Goal: Task Accomplishment & Management: Complete application form

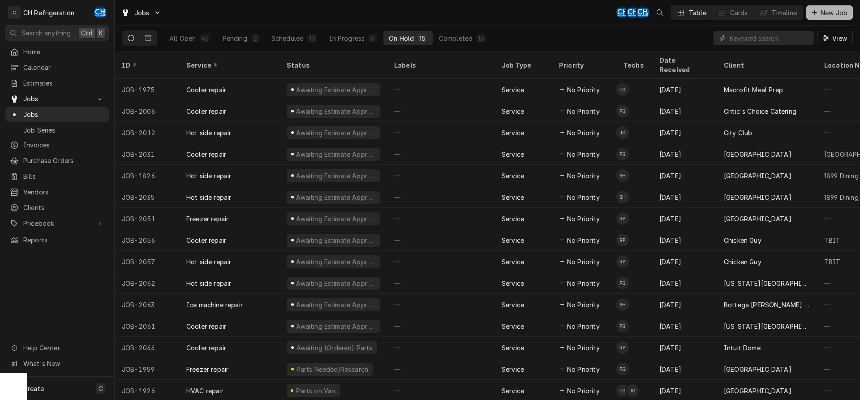
click at [812, 10] on div "Dynamic Content Wrapper" at bounding box center [814, 12] width 9 height 9
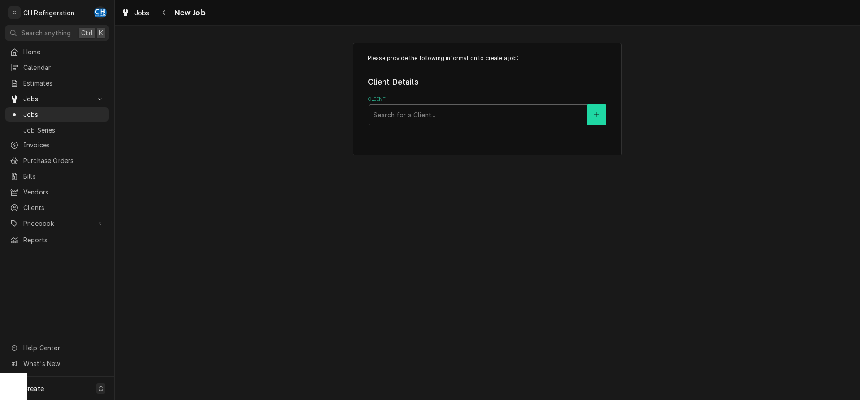
click at [595, 117] on icon "Create New Client" at bounding box center [596, 115] width 5 height 6
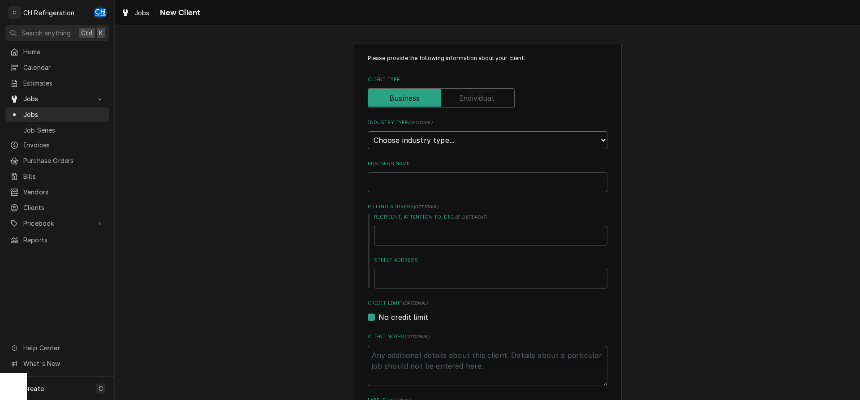
click at [368, 131] on select "Choose industry type... Residential Commercial Industrial Government" at bounding box center [488, 140] width 240 height 18
select select "2"
click option "Commercial" at bounding box center [0, 0] width 0 height 0
click at [447, 185] on input "Business Name" at bounding box center [488, 183] width 240 height 20
type textarea "x"
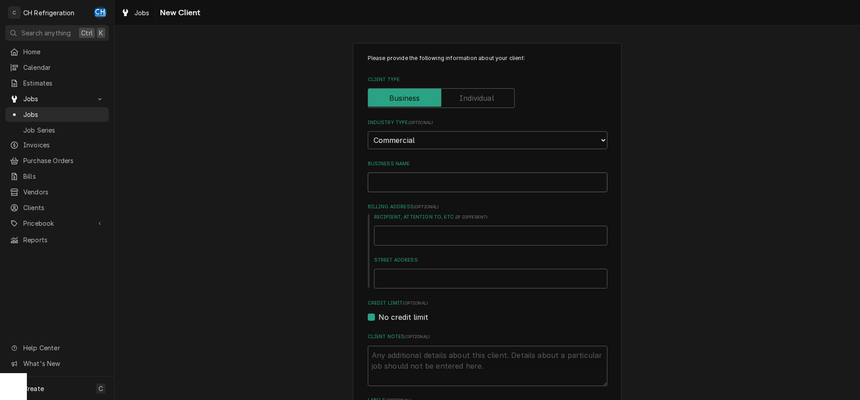
type input "C"
type textarea "x"
type input "Ch"
type textarea "x"
type input "Chr"
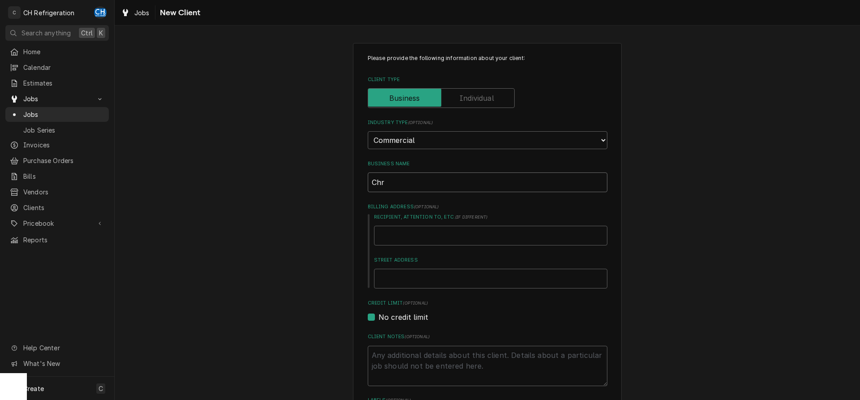
type textarea "x"
type input "Chri"
type textarea "x"
type input "Chris"
type textarea "x"
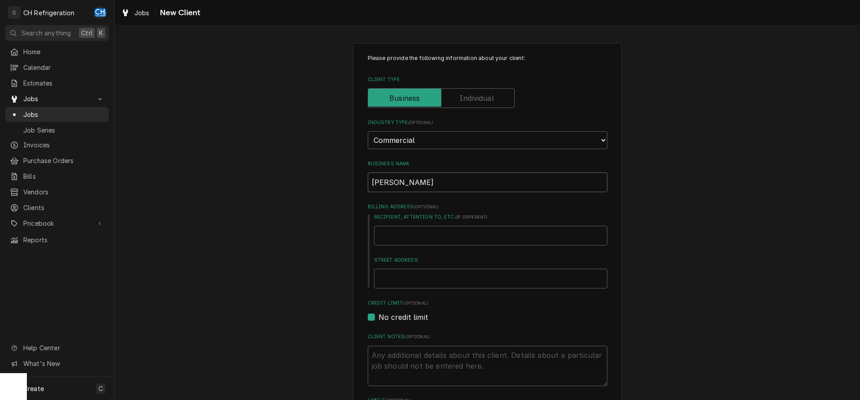
type input "Christ"
type textarea "x"
type input "Christi"
type textarea "x"
type input "Christia"
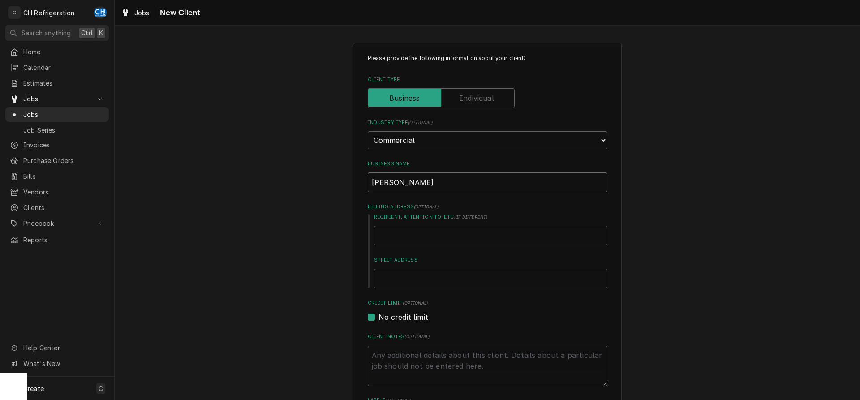
type textarea "x"
type input "Christian"
type textarea "x"
type input "Christian"
type textarea "x"
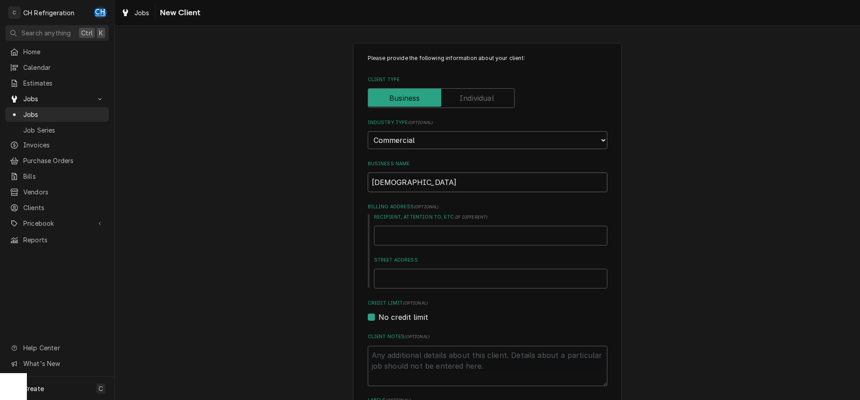
type input "Christian O"
type textarea "x"
type input "Christian Ou"
type textarea "x"
type input "Christian Out"
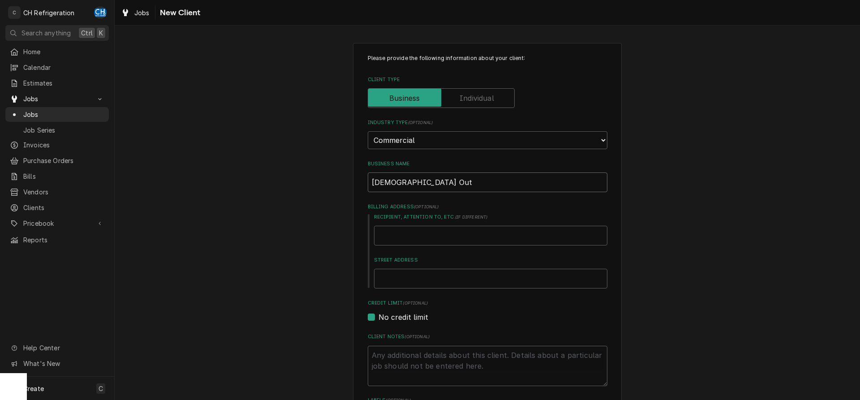
type textarea "x"
type input "Christian Outr"
type textarea "x"
type input "Christian Outre"
type textarea "x"
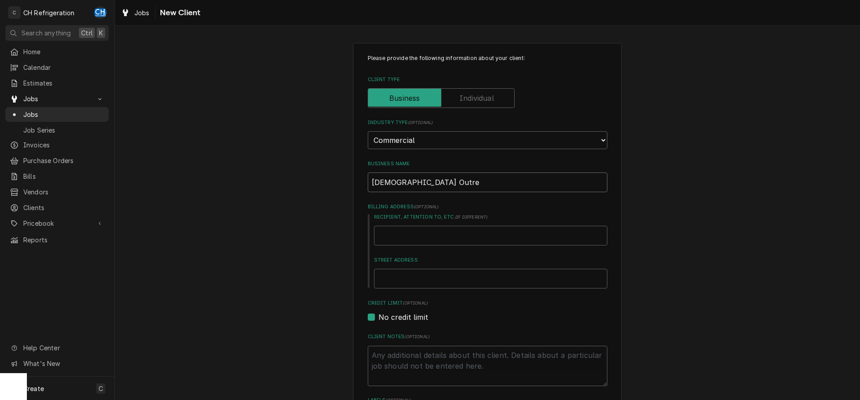
type input "Christian Outrea"
type textarea "x"
type input "Christian Outreac"
type textarea "x"
type input "Christian Outreach"
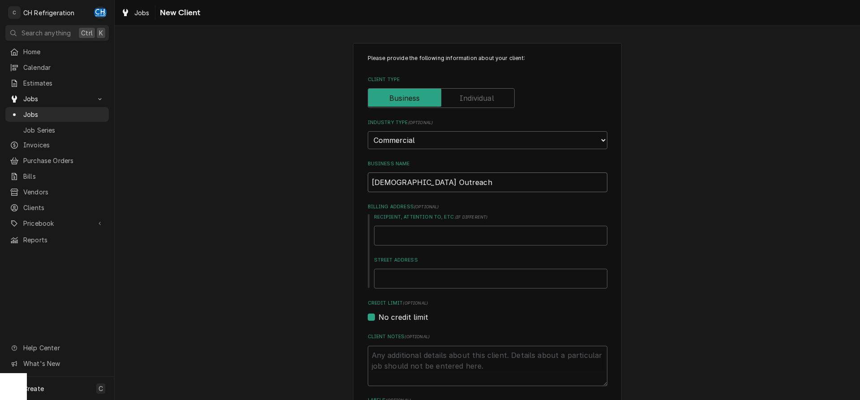
type textarea "x"
type input "Christian Outreach"
type textarea "x"
type input "Christian Outreach i"
type textarea "x"
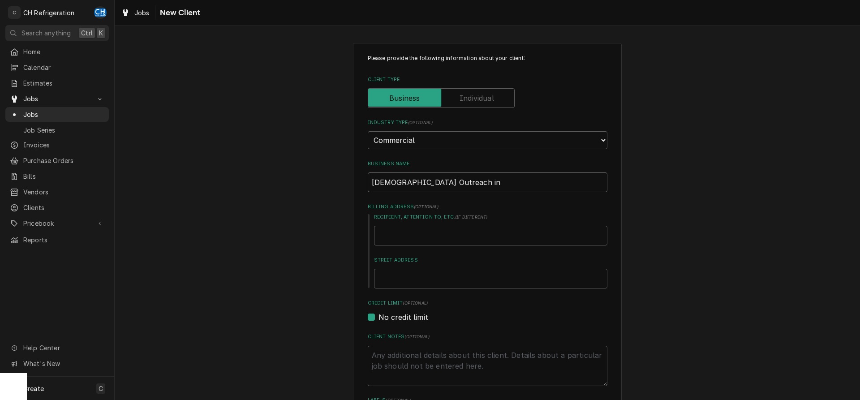
type input "Christian Outreach in"
type textarea "x"
type input "Christian Outreach in A"
type textarea "x"
type input "Christian Outreach in Ac"
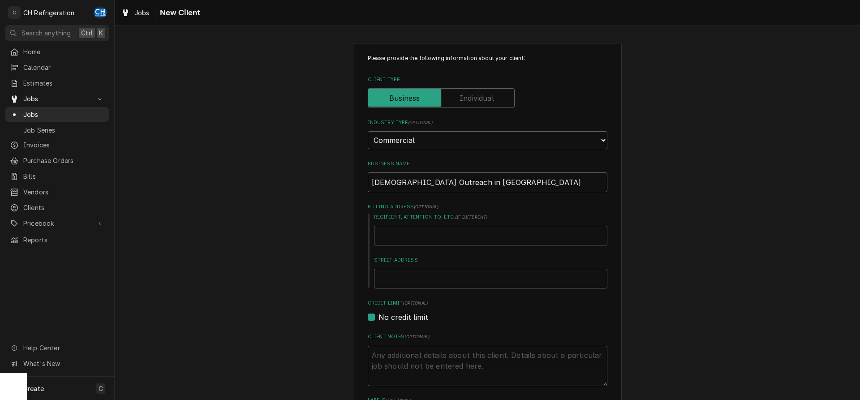
type textarea "x"
type input "Christian Outreach in Act"
type textarea "x"
type input "Christian Outreach in Acti"
type textarea "x"
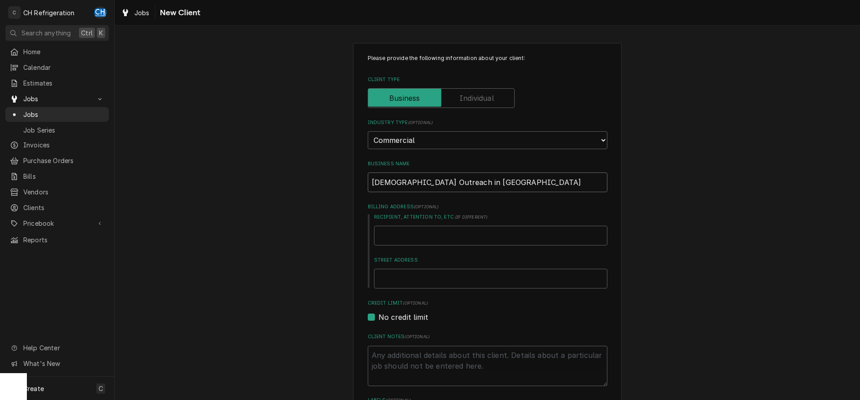
type input "Christian Outreach in Actio"
type textarea "x"
type input "Christian Outreach in Action"
type textarea "x"
type input "Christian Outreach in Action"
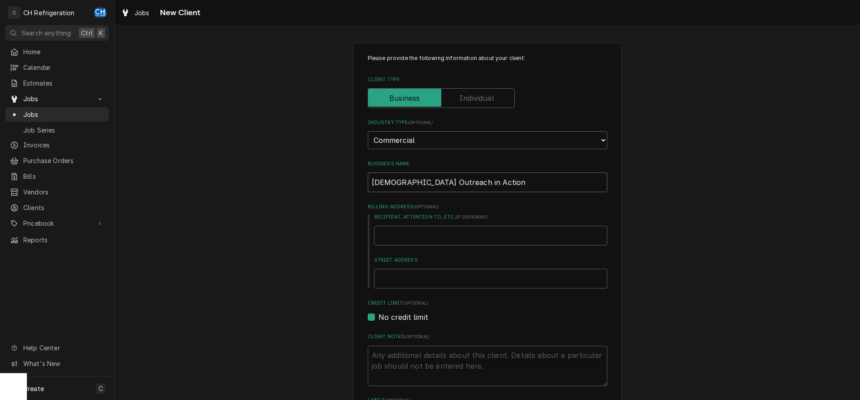
type textarea "x"
type input "Christian Outreach in Action ("
type textarea "x"
type input "Christian Outreach in Action (C"
type textarea "x"
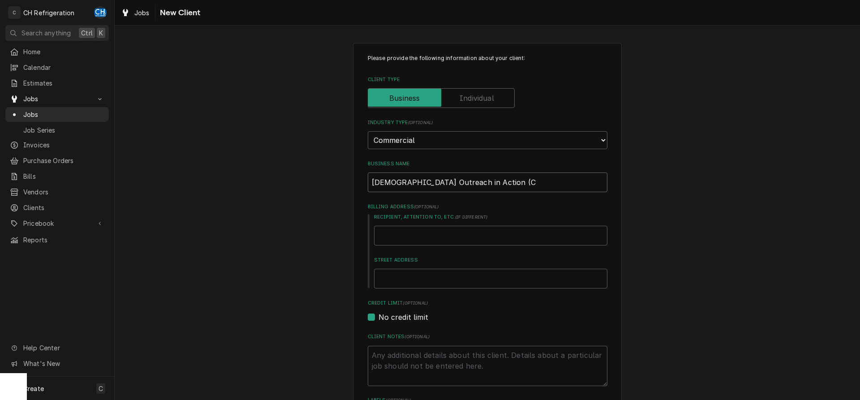
type input "Christian Outreach in Action (CO"
type textarea "x"
type input "Christian Outreach in Action (COA"
type textarea "x"
type input "[DEMOGRAPHIC_DATA] Outreach in Action (COA)"
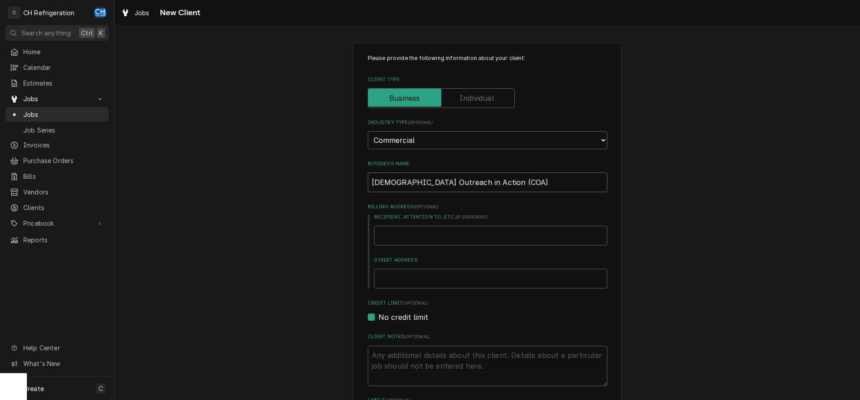
type textarea "x"
type input "[DEMOGRAPHIC_DATA] Outreach in Action (COA)"
click at [417, 233] on input "Recipient, Attention To, etc. ( if different )" at bounding box center [490, 236] width 233 height 20
click at [511, 204] on label "Billing Address ( optional )" at bounding box center [488, 206] width 240 height 7
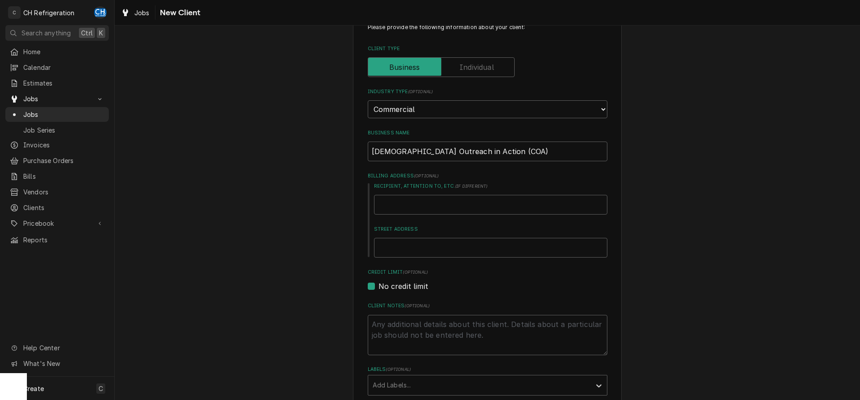
scroll to position [46, 0]
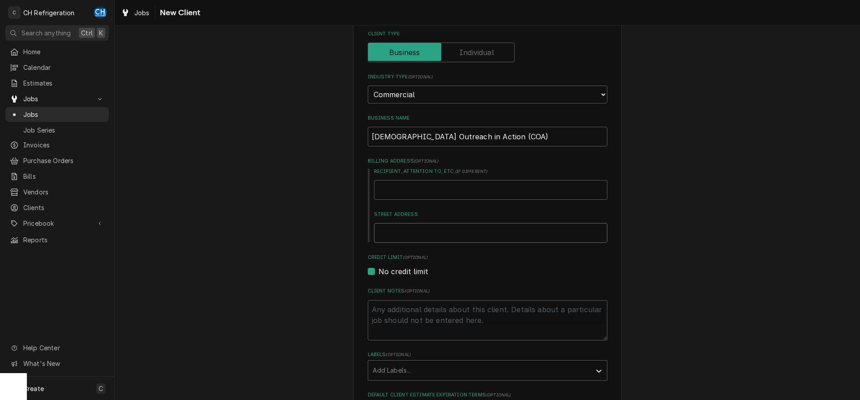
click at [396, 231] on input "Street Address" at bounding box center [490, 233] width 233 height 20
type textarea "x"
type input "5"
type textarea "x"
type input "51"
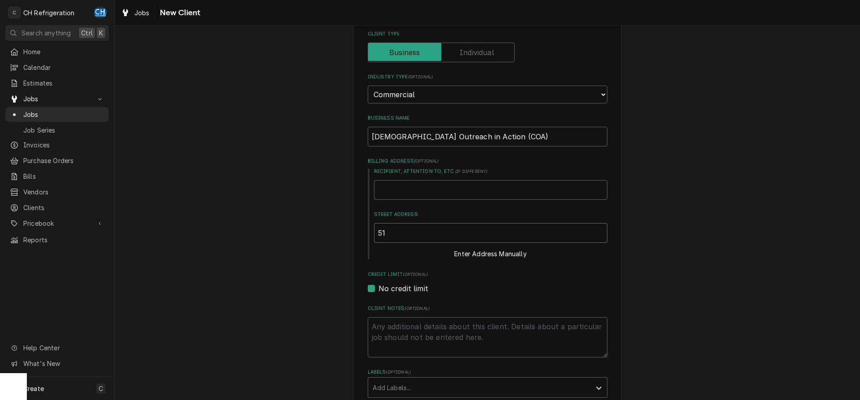
type textarea "x"
type input "515"
type textarea "x"
type input "515"
type textarea "x"
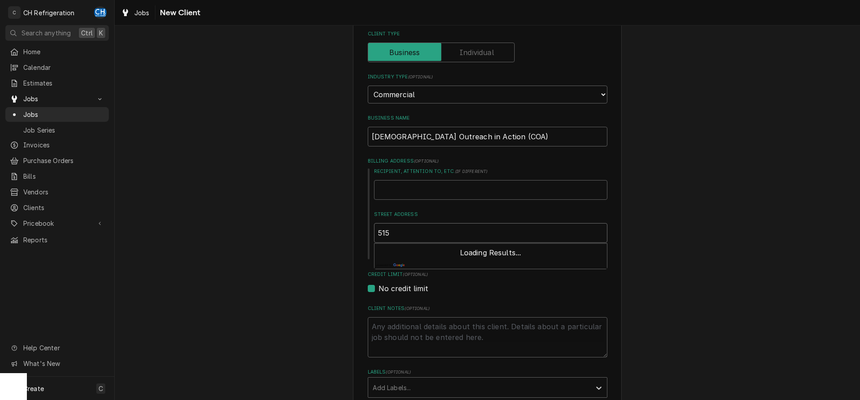
type input "515 E"
type textarea "x"
type input "515 E"
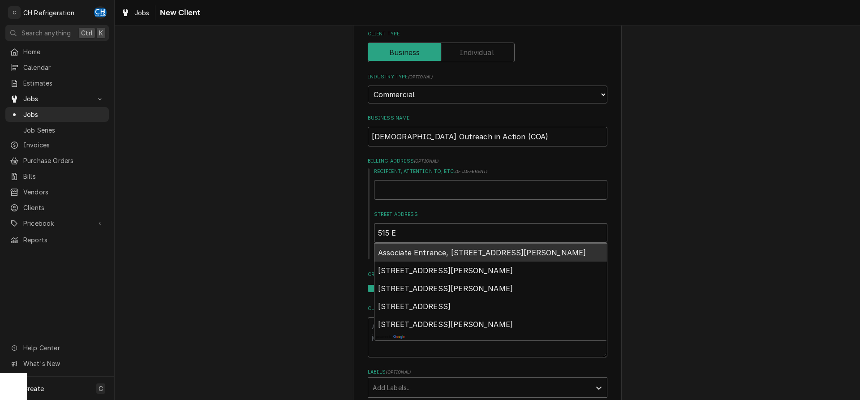
type textarea "x"
type input "515 E 5"
type textarea "x"
type input "515 E 5t"
type textarea "x"
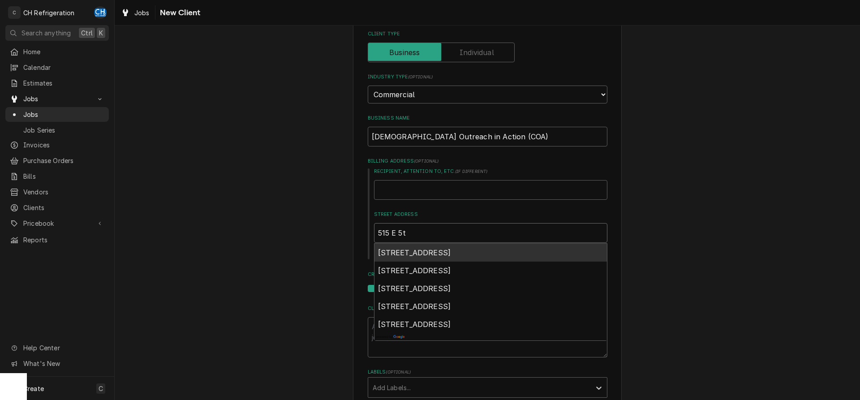
type input "515 E 5th"
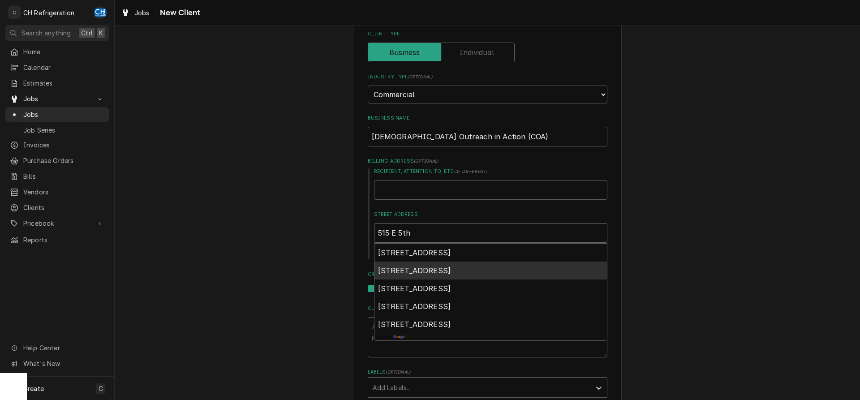
click at [440, 268] on span "515 East 5th Street, Long Beach, CA, USA" at bounding box center [414, 270] width 73 height 9
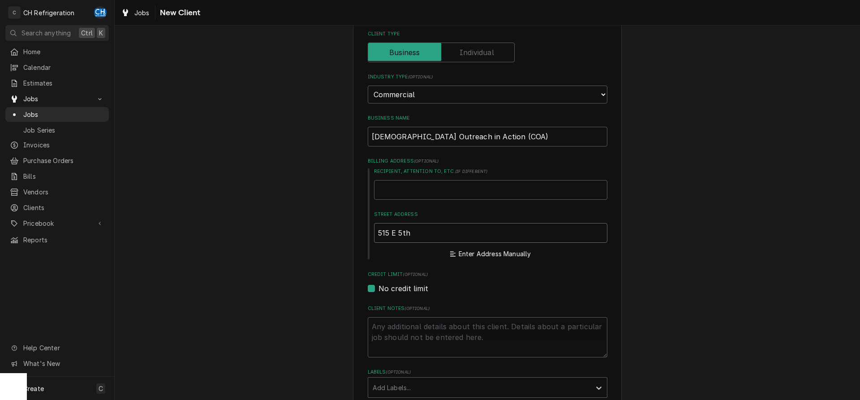
type textarea "x"
type input "515 E 5th St"
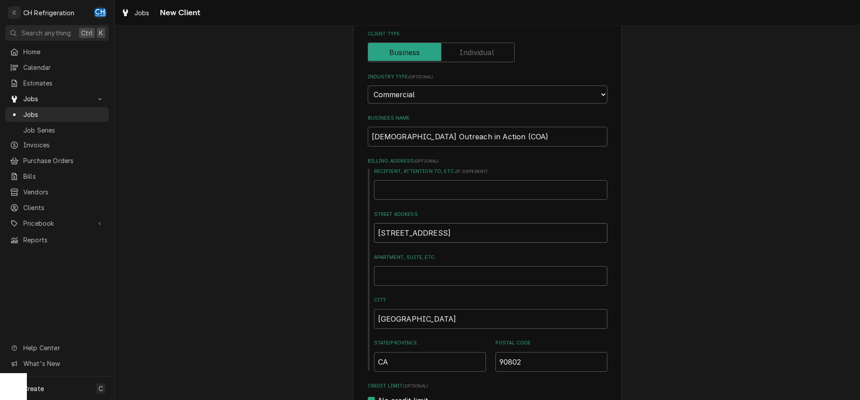
type textarea "x"
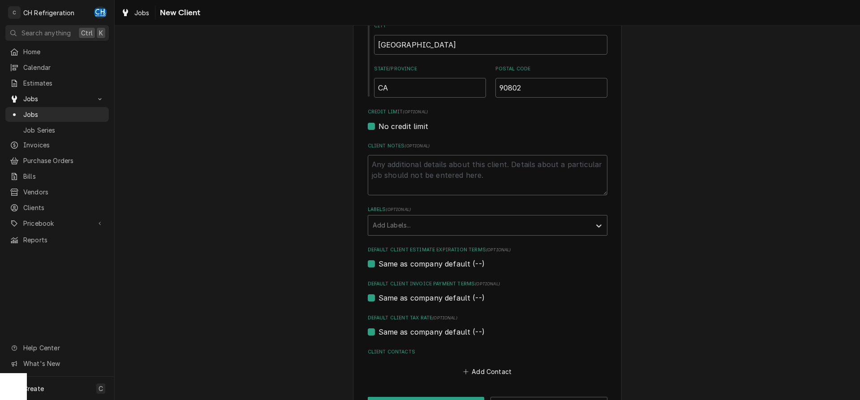
scroll to position [352, 0]
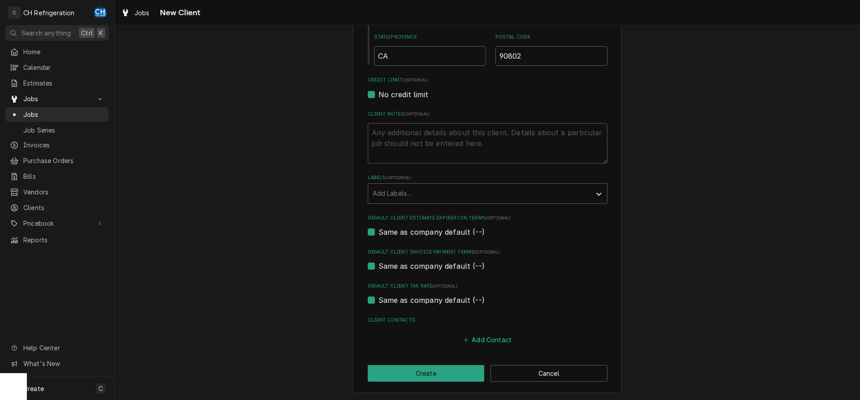
type input "515 E 5th St"
click at [498, 338] on button "Add Contact" at bounding box center [488, 340] width 52 height 13
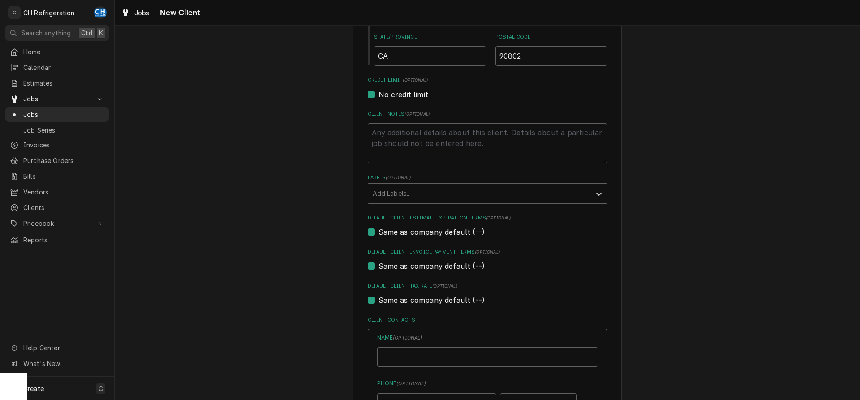
type textarea "x"
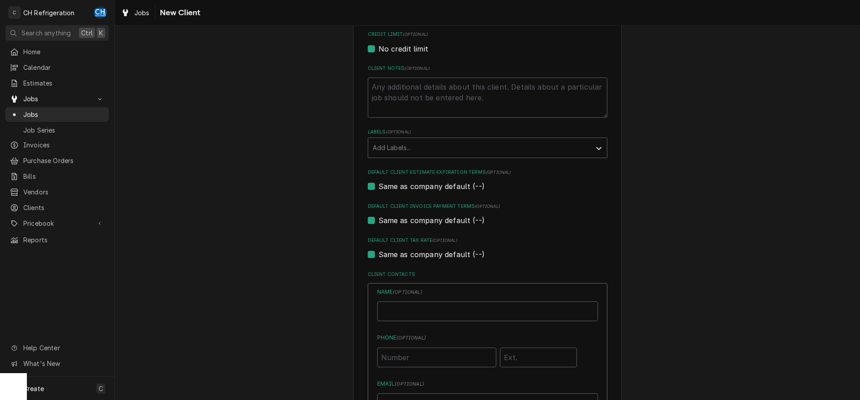
scroll to position [489, 0]
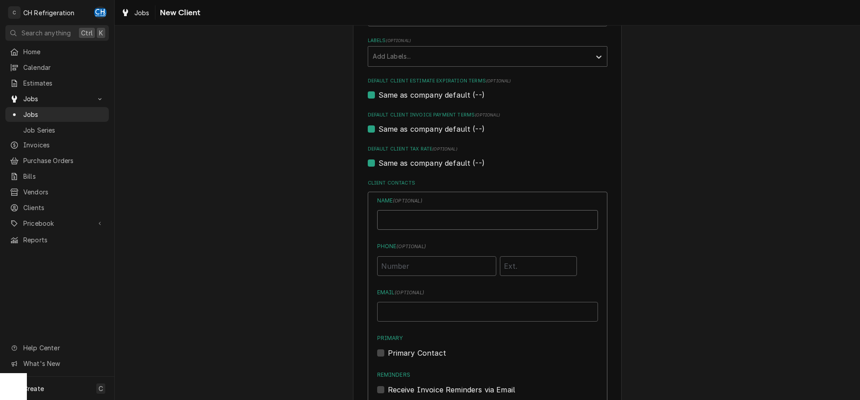
click at [410, 212] on input "Business Name" at bounding box center [487, 220] width 221 height 20
type input "[PERSON_NAME]"
click at [428, 264] on input "Phone ( optional )" at bounding box center [436, 266] width 119 height 20
type input "5"
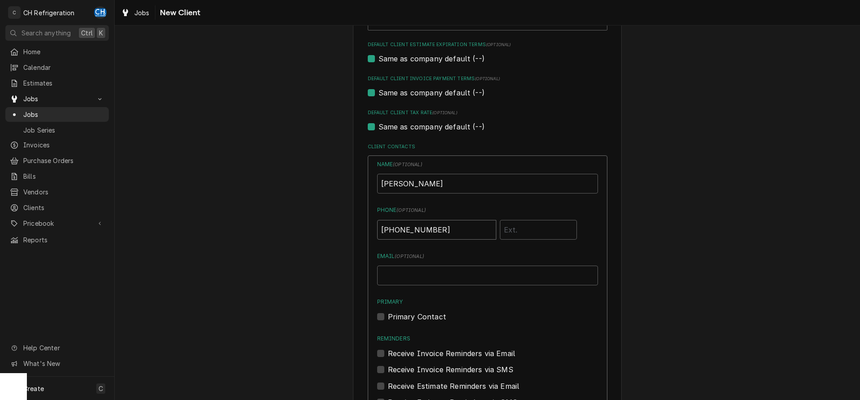
scroll to position [535, 0]
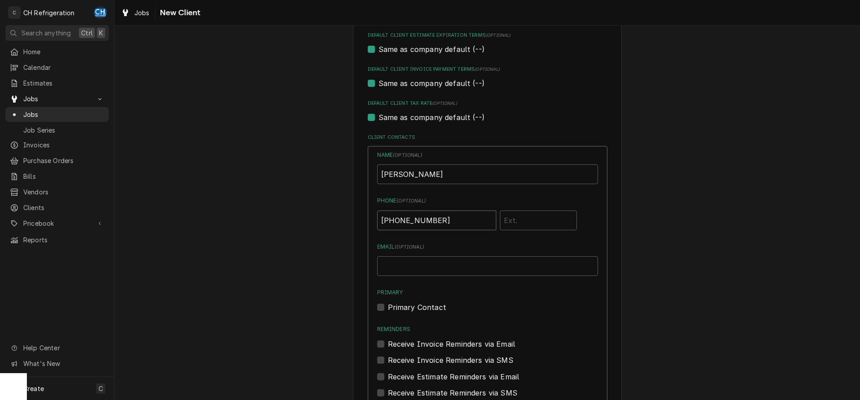
type input "[PHONE_NUMBER]"
click at [476, 271] on input "Email ( optional )" at bounding box center [487, 266] width 221 height 20
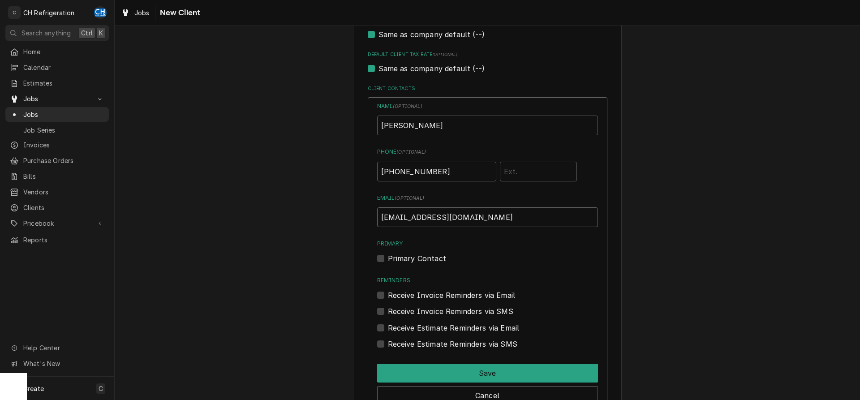
scroll to position [626, 0]
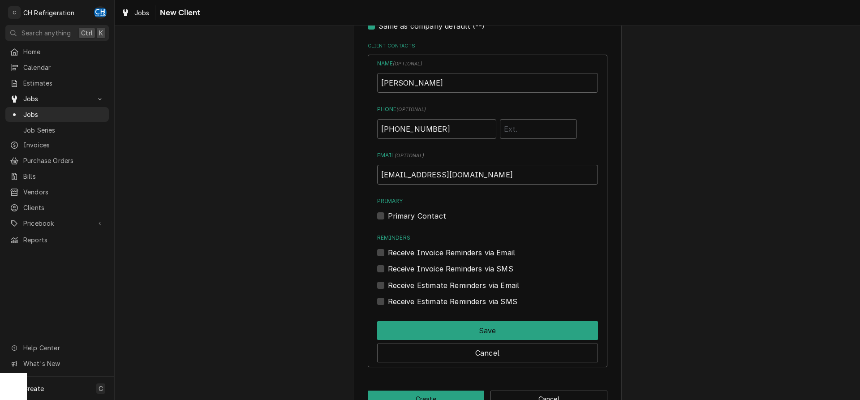
type input "[EMAIL_ADDRESS][DOMAIN_NAME]"
click at [388, 216] on label "Primary Contact" at bounding box center [417, 216] width 58 height 11
click at [388, 216] on input "Primary" at bounding box center [498, 221] width 221 height 20
checkbox input "true"
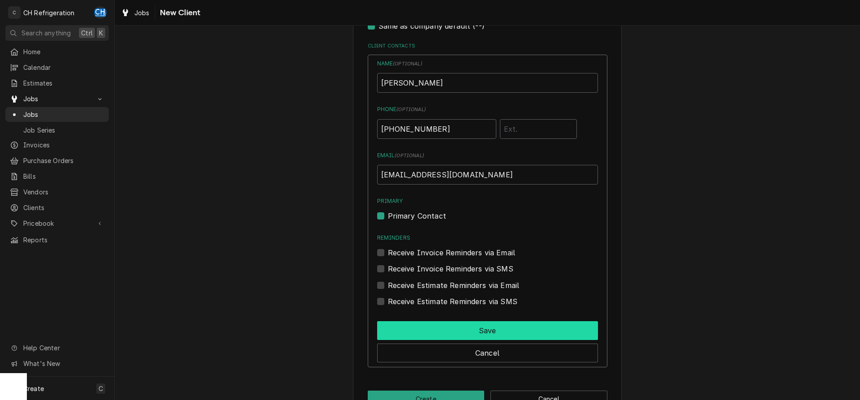
click at [488, 332] on button "Save" at bounding box center [487, 330] width 221 height 19
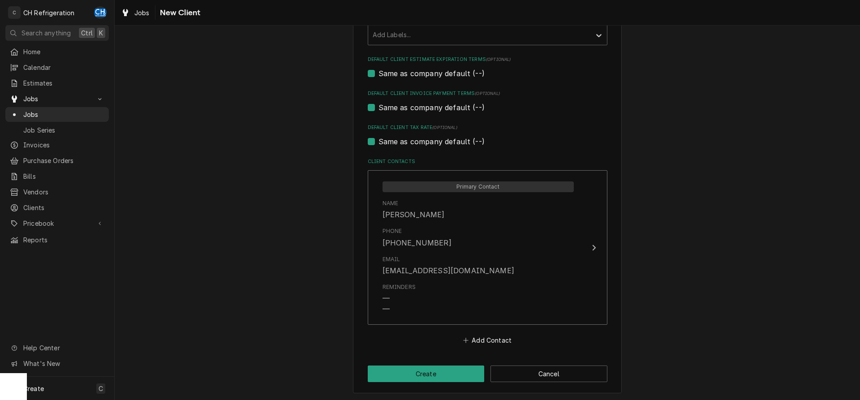
click at [493, 338] on button "Add Contact" at bounding box center [488, 340] width 52 height 13
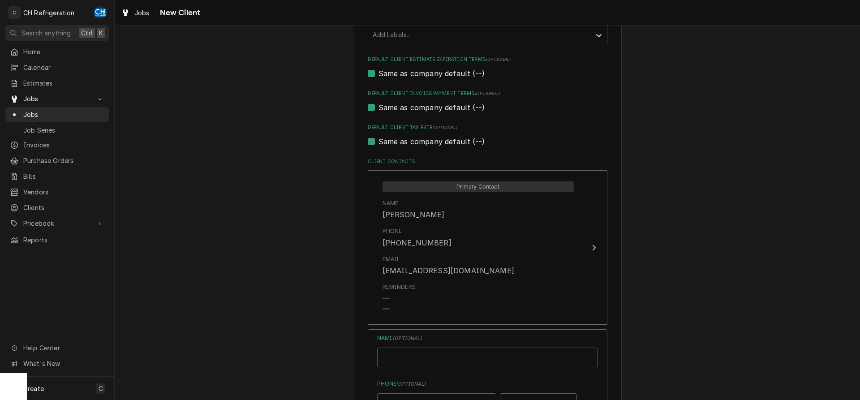
type textarea "x"
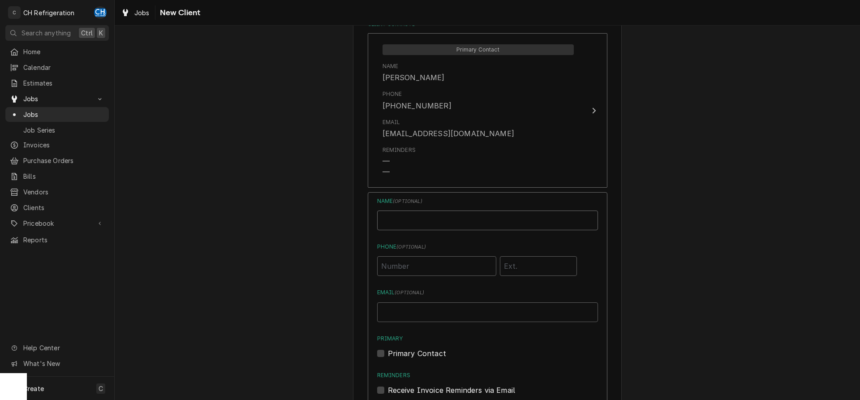
click at [495, 225] on input "Business Name" at bounding box center [487, 221] width 221 height 20
type input "h"
click at [505, 320] on input "Email ( optional )" at bounding box center [487, 312] width 221 height 20
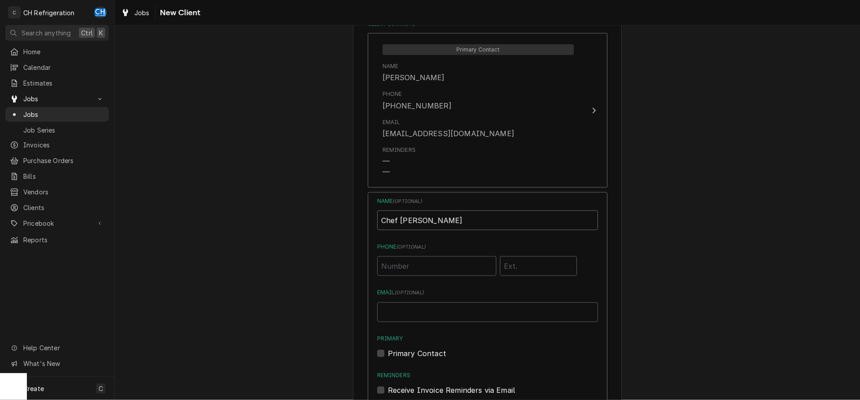
scroll to position [0, 0]
click at [492, 211] on input "Chef [PERSON_NAME]" at bounding box center [487, 221] width 221 height 20
type input "Chef [PERSON_NAME]"
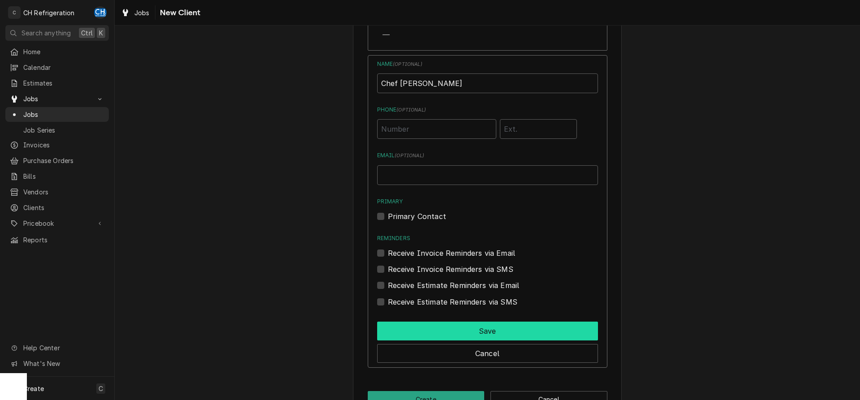
click at [484, 328] on button "Save" at bounding box center [487, 331] width 221 height 19
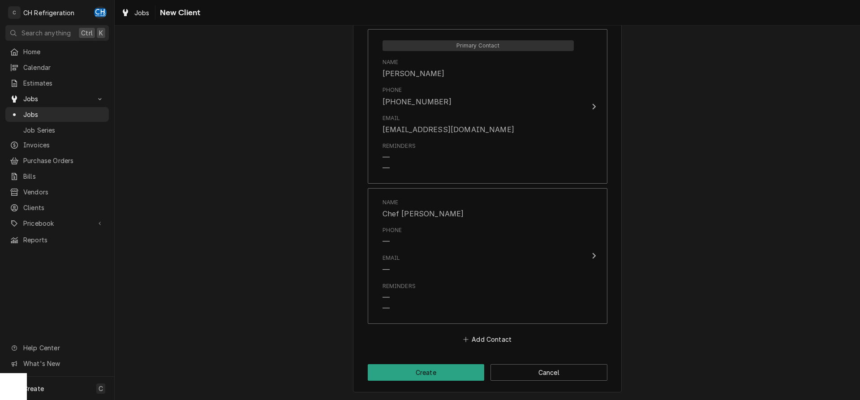
scroll to position [651, 0]
click at [447, 374] on button "Create" at bounding box center [426, 373] width 117 height 17
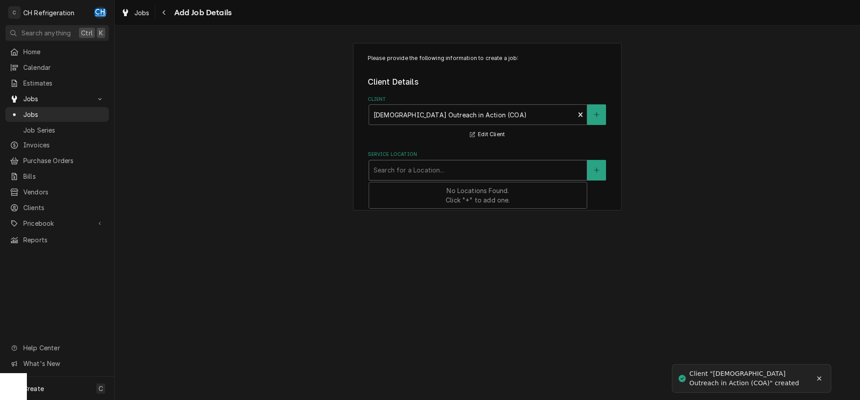
click at [477, 174] on div "Service Location" at bounding box center [478, 170] width 209 height 16
click at [478, 196] on div "No Locations Found. Click "+" to add one." at bounding box center [478, 195] width 218 height 26
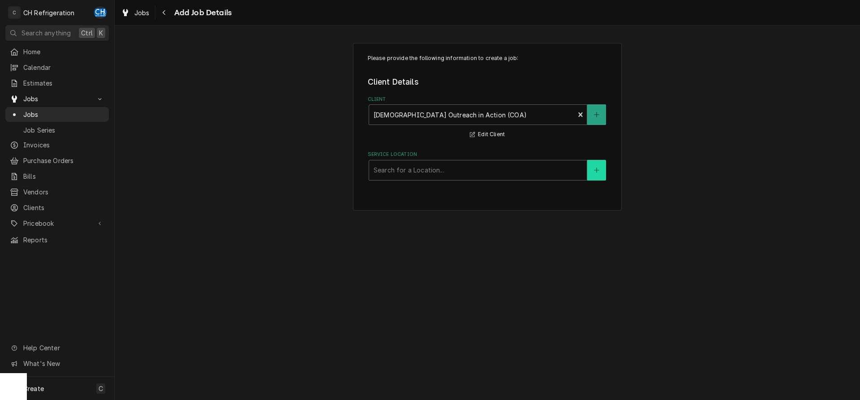
click at [597, 172] on icon "Create New Location" at bounding box center [596, 170] width 5 height 5
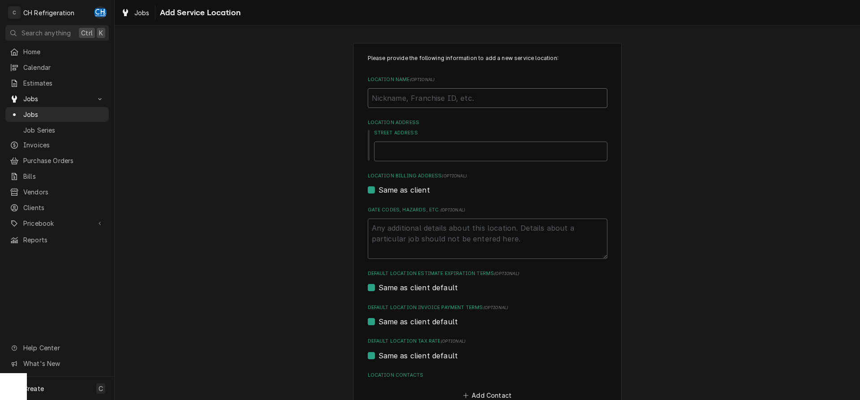
click at [436, 97] on input "Location Name ( optional )" at bounding box center [488, 98] width 240 height 20
type textarea "x"
type input "C"
type textarea "x"
type input "CO"
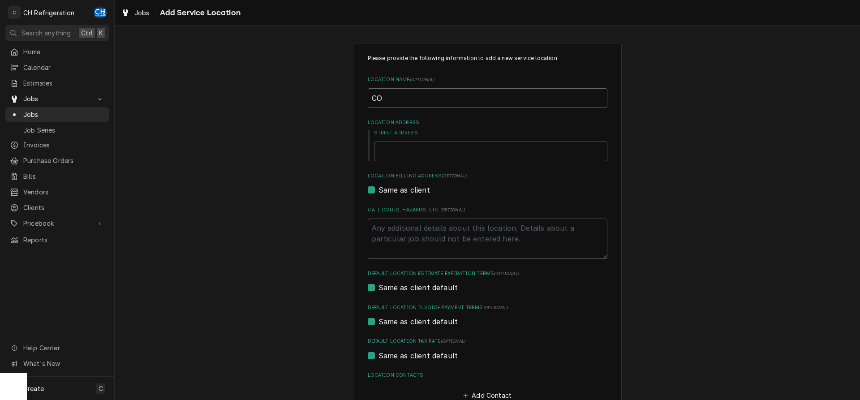
type textarea "x"
type input "COA"
type textarea "x"
type input "COA"
click at [471, 163] on div "Please provide the following information to add a new service location: Locatio…" at bounding box center [488, 227] width 240 height 347
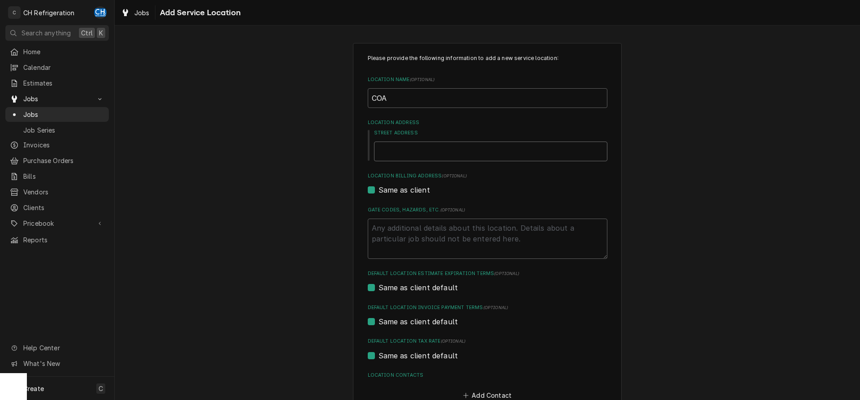
click at [472, 154] on input "Street Address" at bounding box center [490, 152] width 233 height 20
click at [455, 100] on input "COA" at bounding box center [488, 98] width 240 height 20
type textarea "x"
type input "COA"
type textarea "x"
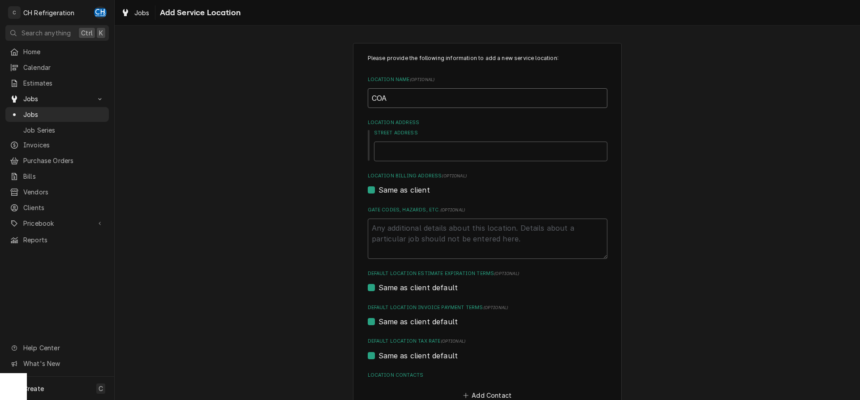
type input "COA L"
type textarea "x"
type input "COA Lo"
type textarea "x"
type input "COA Lon"
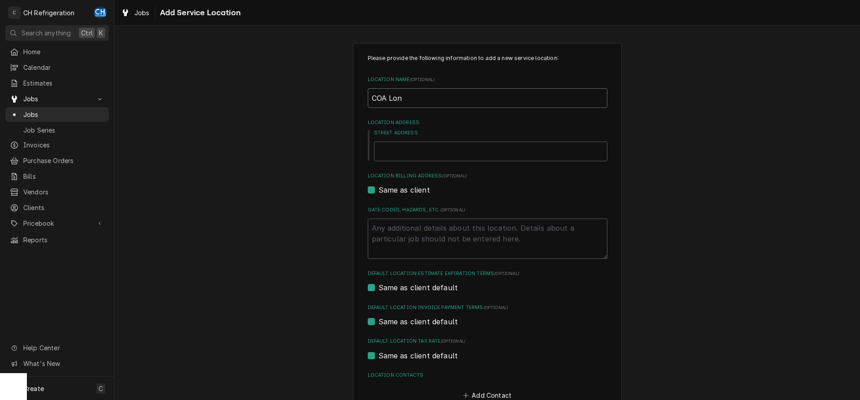
type textarea "x"
type input "COA Long"
type textarea "x"
type input "COA Long"
type textarea "x"
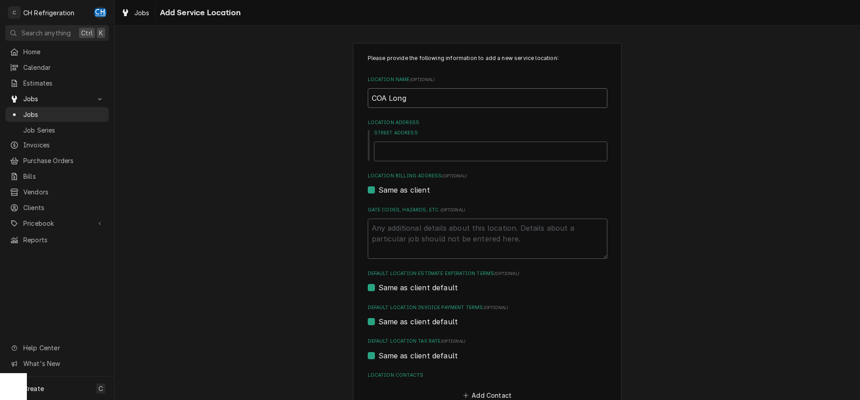
type input "COA Long B"
type textarea "x"
type input "COA Long Be"
type textarea "x"
type input "COA Long Bea"
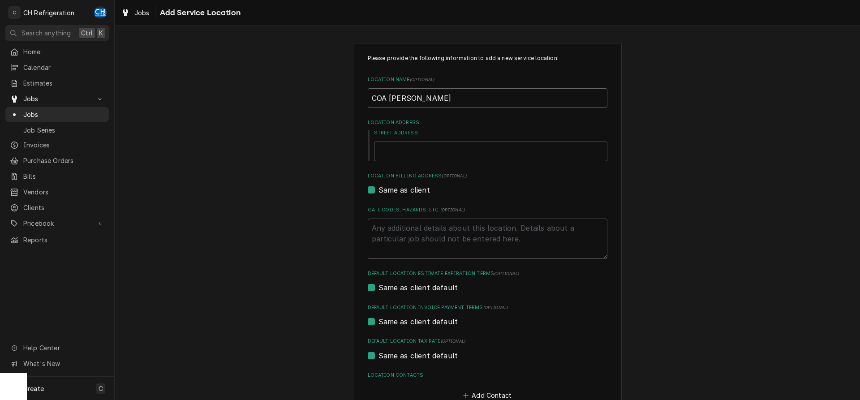
type textarea "x"
type input "COA Long Beac"
type textarea "x"
type input "COA Long Beach"
type textarea "x"
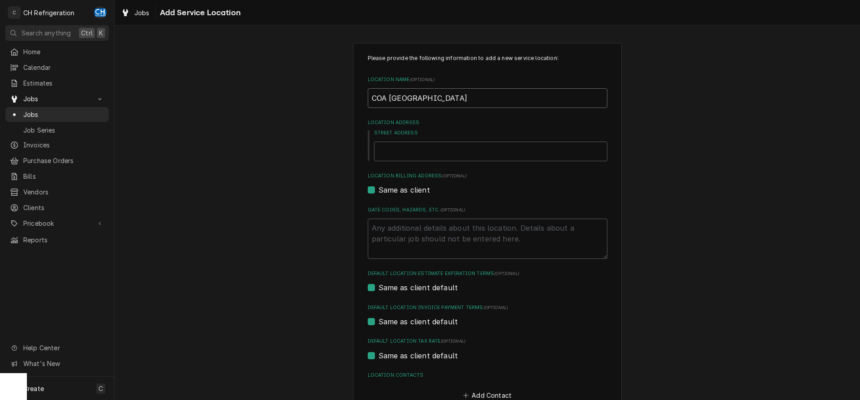
type input "COA Long Beach"
click at [460, 149] on input "Street Address" at bounding box center [490, 152] width 233 height 20
type textarea "x"
type input "5"
type textarea "x"
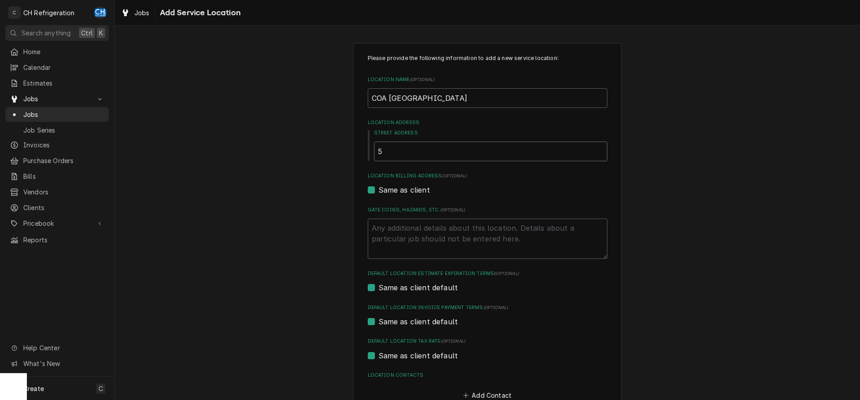
type input "51"
type textarea "x"
type input "515"
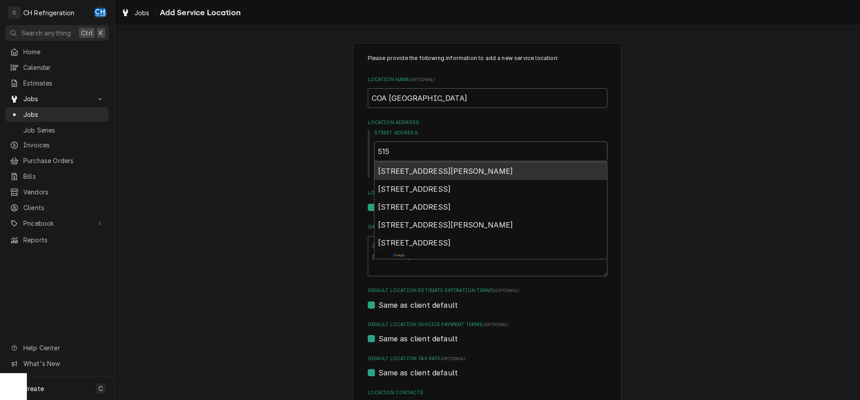
type textarea "x"
type input "515"
type textarea "x"
type input "515 E"
type textarea "x"
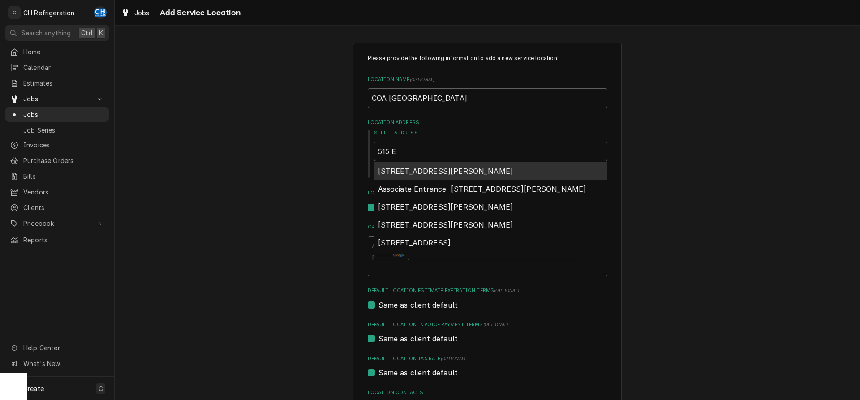
type input "515 E"
type textarea "x"
type input "515 E 3"
type textarea "x"
type input "515 E 3r"
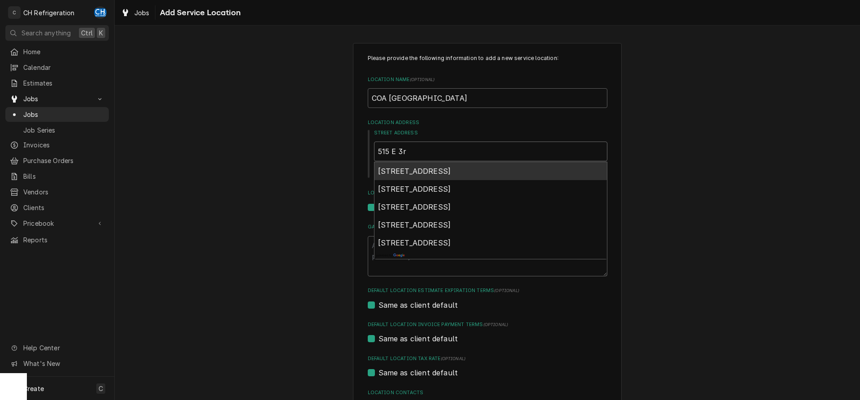
type textarea "x"
type input "515 E 3rd"
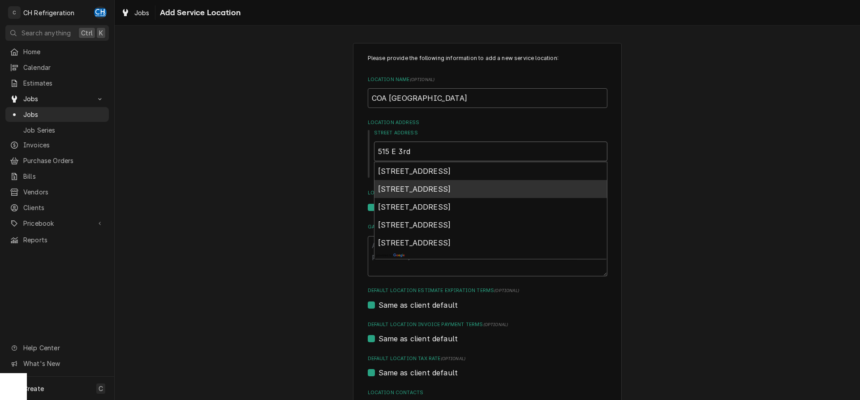
click at [443, 191] on span "515 East 3rd Street, Long Beach, CA, USA" at bounding box center [414, 189] width 73 height 9
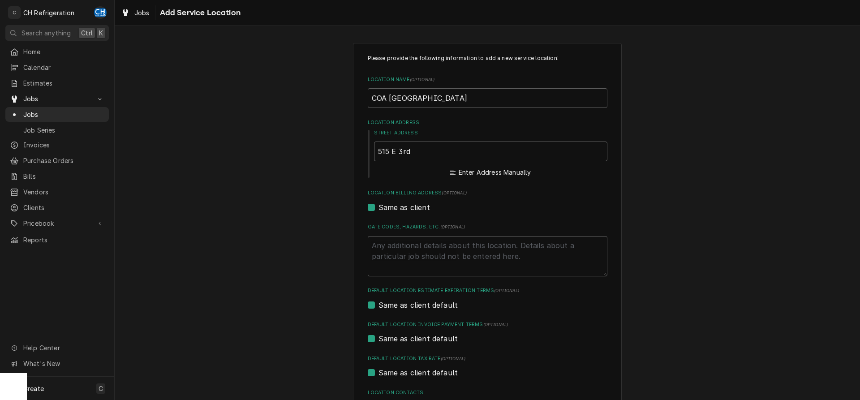
type textarea "x"
type input "515 E 3rd St"
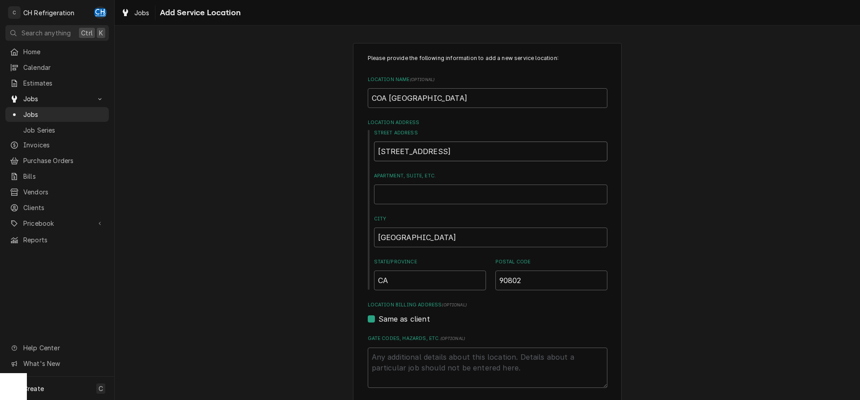
type textarea "x"
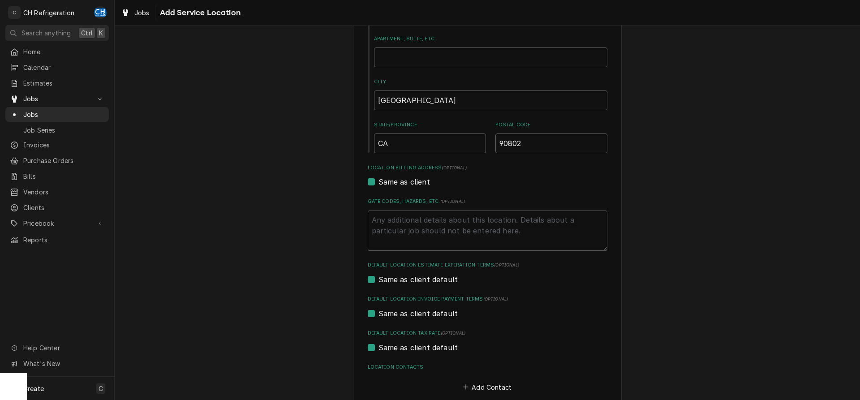
scroll to position [185, 0]
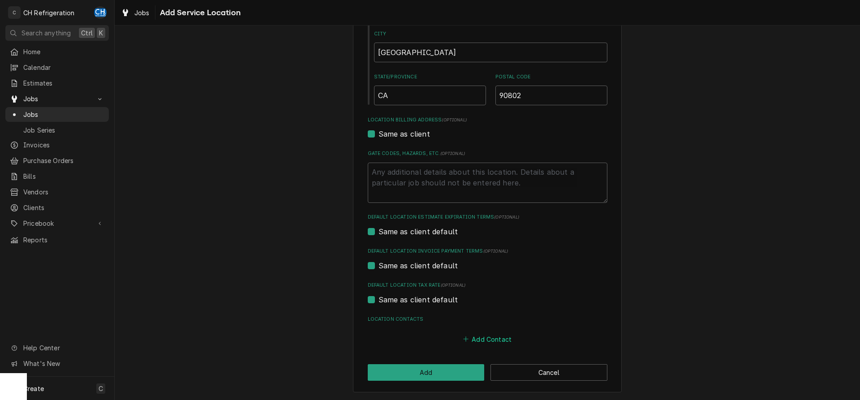
type input "515 E 3rd St"
click at [490, 340] on button "Add Contact" at bounding box center [488, 339] width 52 height 13
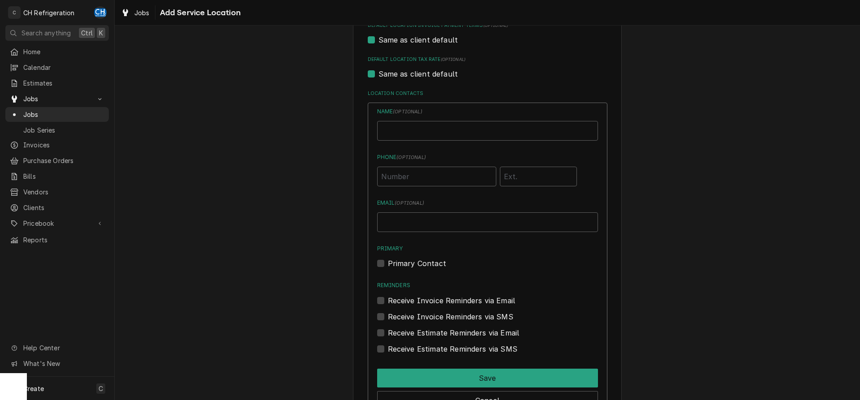
scroll to position [414, 0]
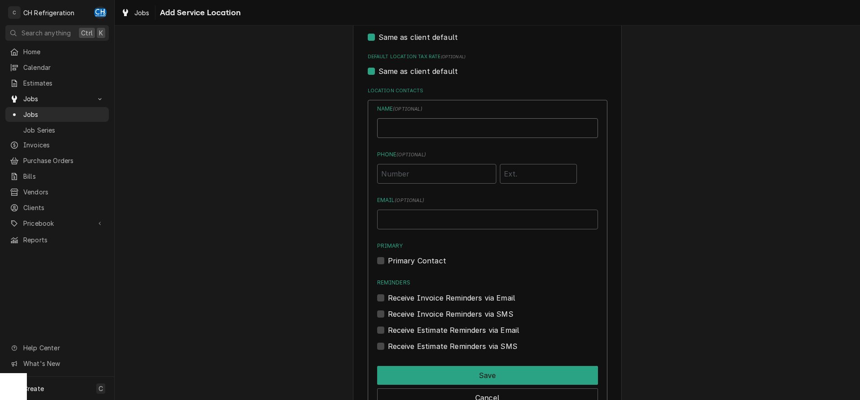
click at [440, 130] on input "Location Name ( optional )" at bounding box center [487, 128] width 221 height 20
click at [487, 66] on div "Same as client default" at bounding box center [488, 71] width 240 height 11
click at [518, 396] on button "Cancel" at bounding box center [487, 398] width 221 height 19
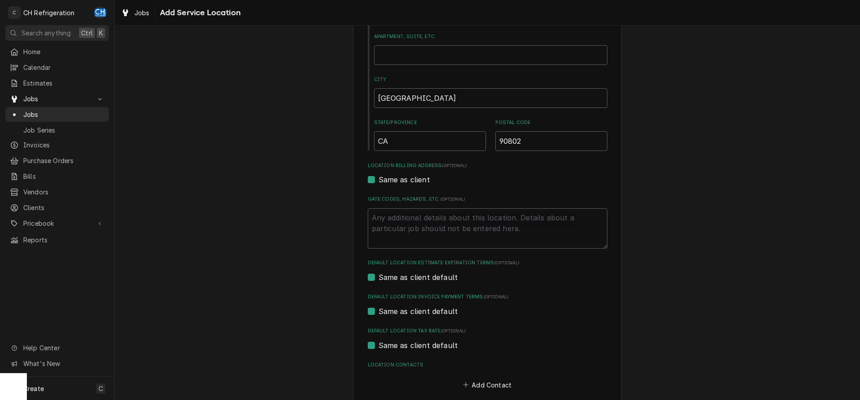
scroll to position [185, 0]
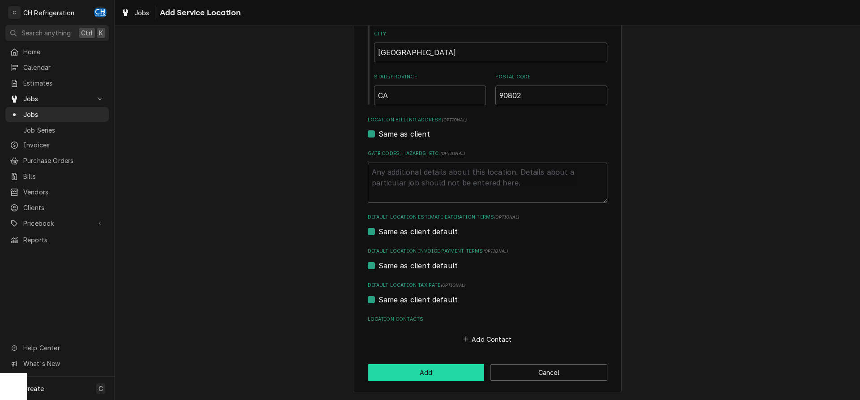
click at [446, 374] on button "Add" at bounding box center [426, 372] width 117 height 17
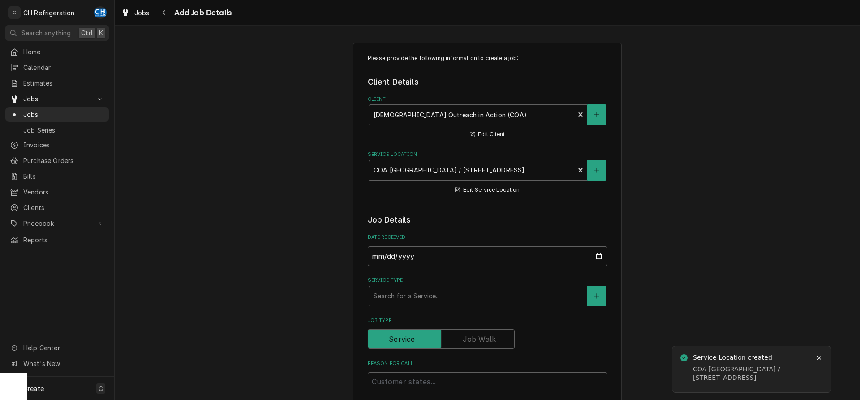
scroll to position [137, 0]
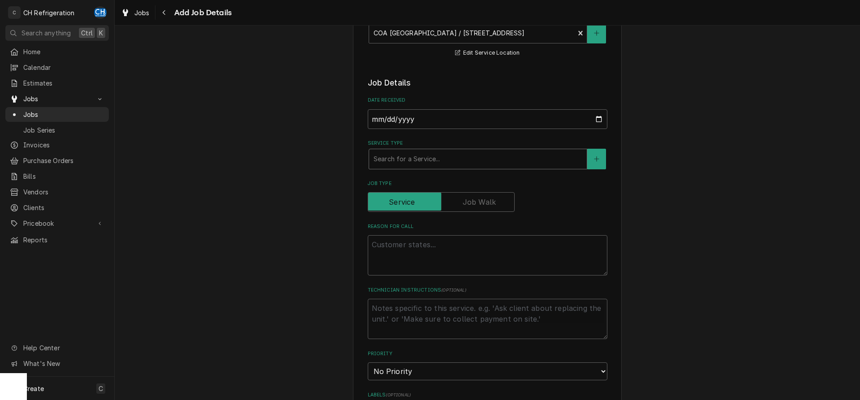
click at [445, 160] on div "Service Type" at bounding box center [478, 159] width 209 height 16
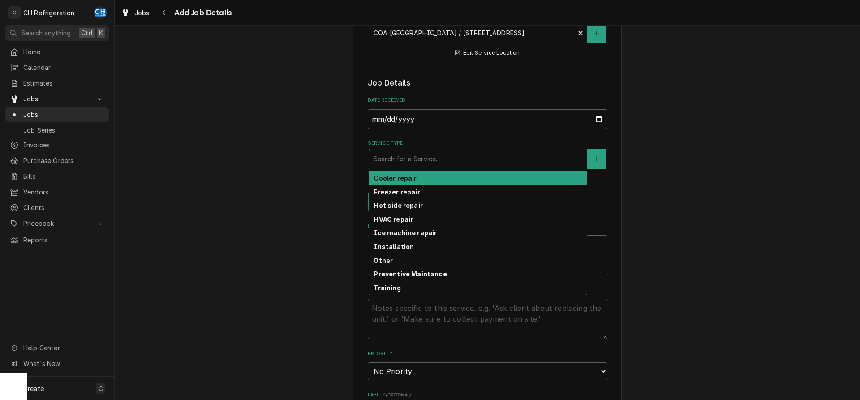
click at [419, 178] on div "Cooler repair" at bounding box center [478, 178] width 218 height 14
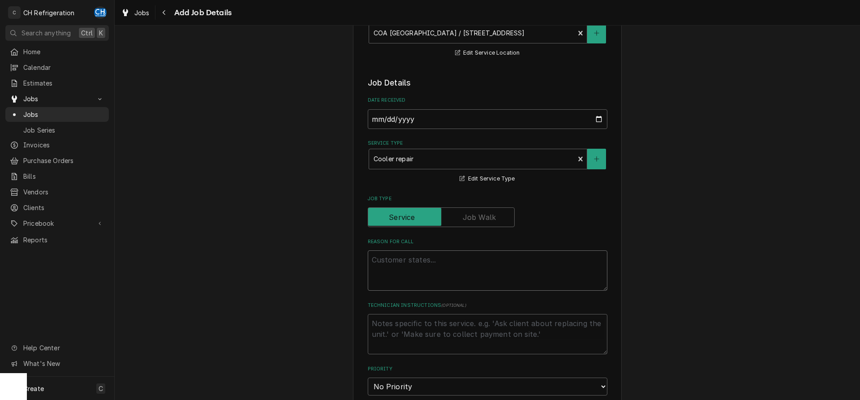
click at [537, 272] on textarea "Reason For Call" at bounding box center [488, 270] width 240 height 40
type textarea "x"
type textarea "n"
type textarea "x"
type textarea "no"
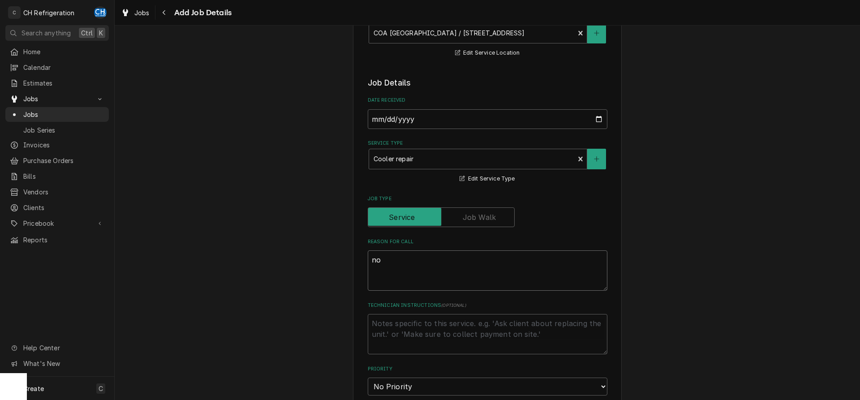
type textarea "x"
type textarea "not"
type textarea "x"
type textarea "not"
type textarea "x"
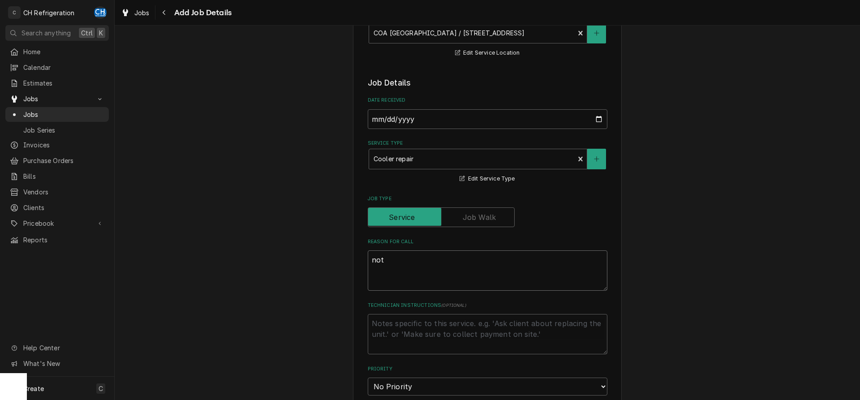
type textarea "not w"
type textarea "x"
type textarea "not wo"
type textarea "x"
type textarea "not wor"
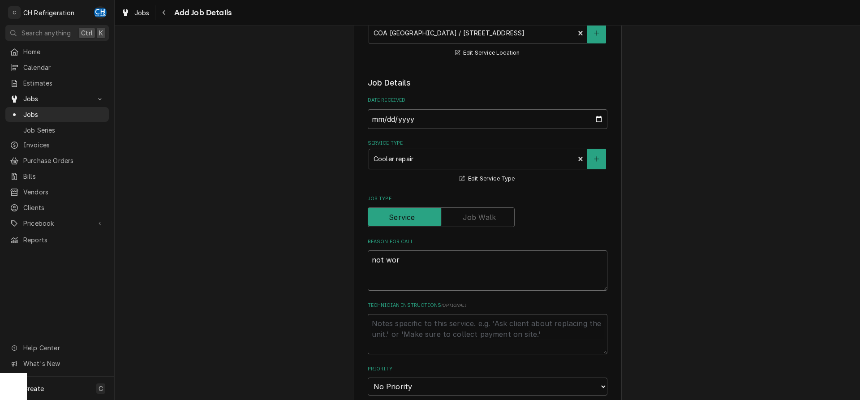
type textarea "x"
type textarea "not work"
type textarea "x"
type textarea "not worki"
type textarea "x"
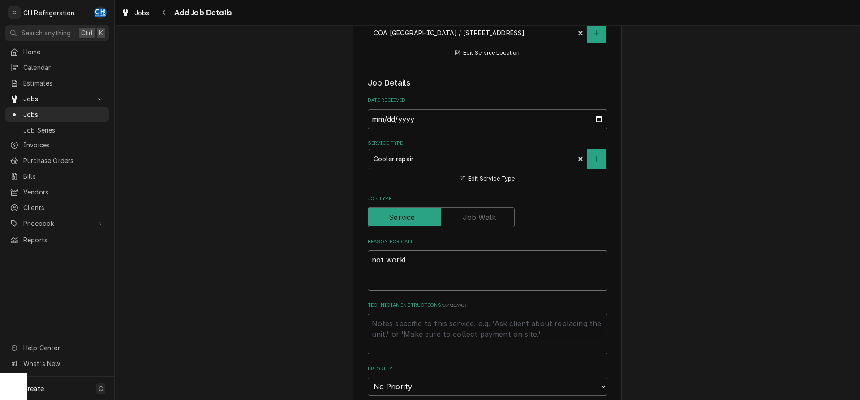
type textarea "not workin"
type textarea "x"
type textarea "not working"
type textarea "x"
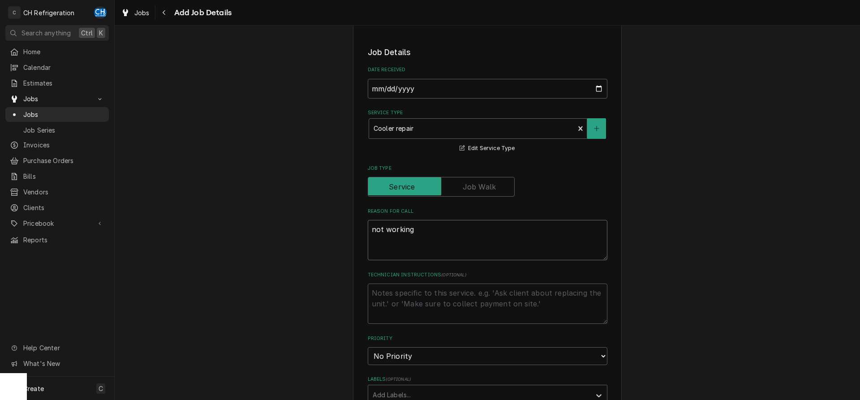
scroll to position [183, 0]
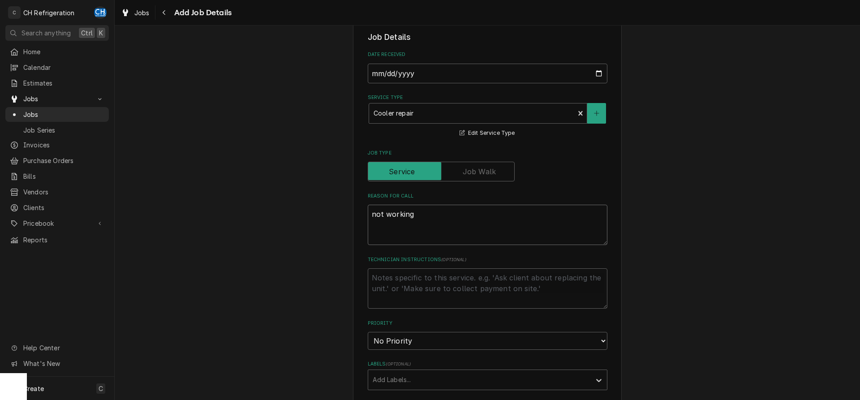
type textarea "not working"
click at [567, 286] on textarea "Technician Instructions ( optional )" at bounding box center [488, 288] width 240 height 40
type textarea "x"
type textarea "C"
type textarea "x"
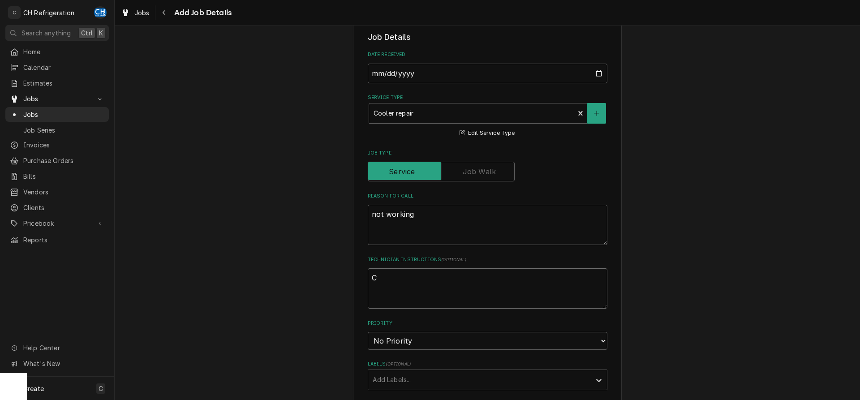
type textarea "Cr"
type textarea "x"
type textarea "Cri"
type textarea "x"
type textarea "Cris"
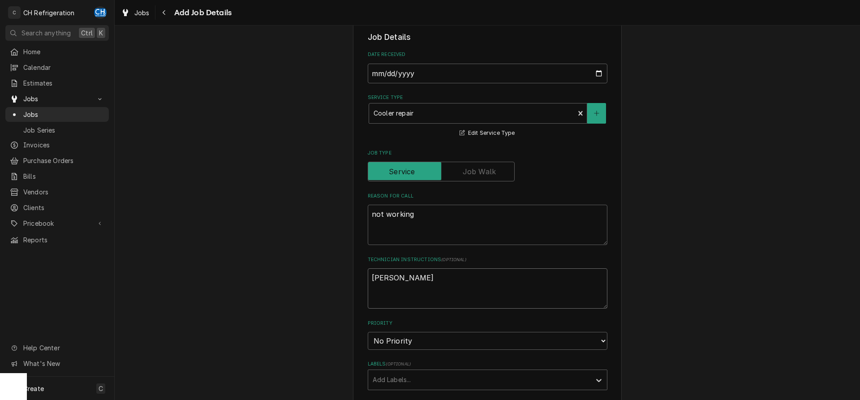
type textarea "x"
type textarea "Crist"
type textarea "x"
type textarea "Cristi"
type textarea "x"
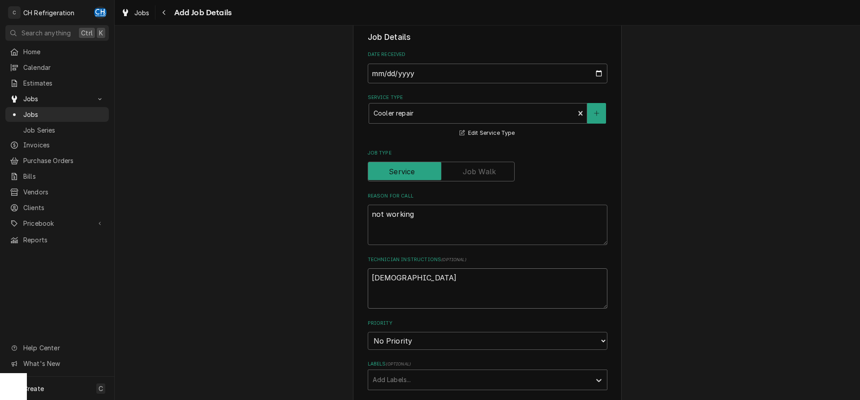
type textarea "Cristin"
type textarea "x"
type textarea "Cristina"
type textarea "x"
type textarea "Cristina"
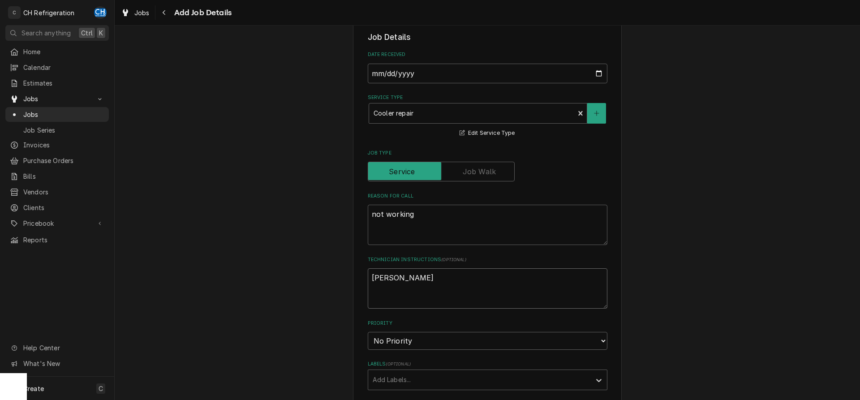
type textarea "x"
type textarea "Cristina i"
type textarea "x"
type textarea "Cristina is"
drag, startPoint x: 389, startPoint y: 289, endPoint x: 355, endPoint y: 291, distance: 33.2
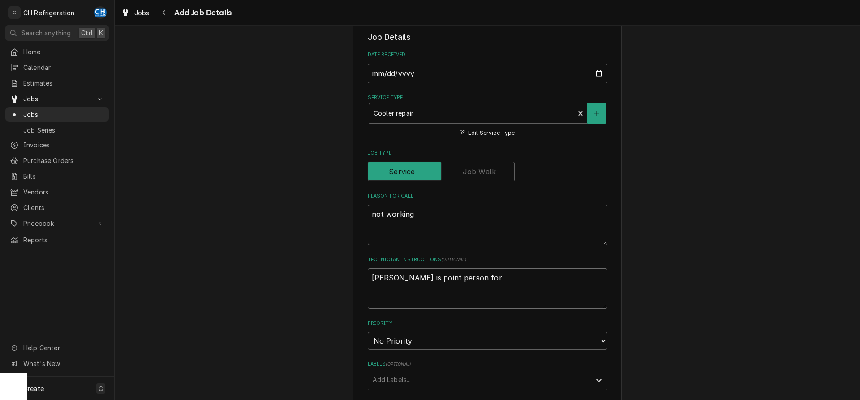
click at [368, 291] on textarea "Cristina is point person for" at bounding box center [488, 288] width 240 height 40
click at [579, 288] on textarea "Chef Kat will show you the equipment Cristina is to be contacted when you arriv…" at bounding box center [488, 288] width 240 height 40
click at [467, 297] on textarea "Chef [PERSON_NAME] will show you the equipment [PERSON_NAME] is to be contacted…" at bounding box center [488, 288] width 240 height 40
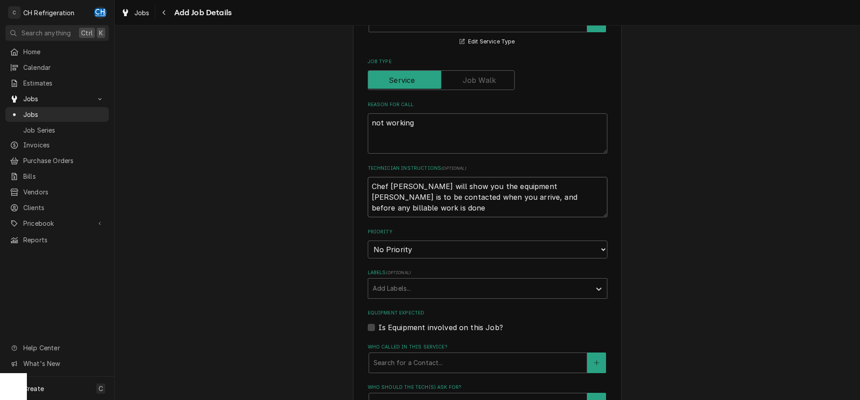
drag, startPoint x: 421, startPoint y: 208, endPoint x: 364, endPoint y: 177, distance: 64.8
click at [368, 177] on textarea "Chef [PERSON_NAME] will show you the equipment [PERSON_NAME] is to be contacted…" at bounding box center [488, 197] width 240 height 40
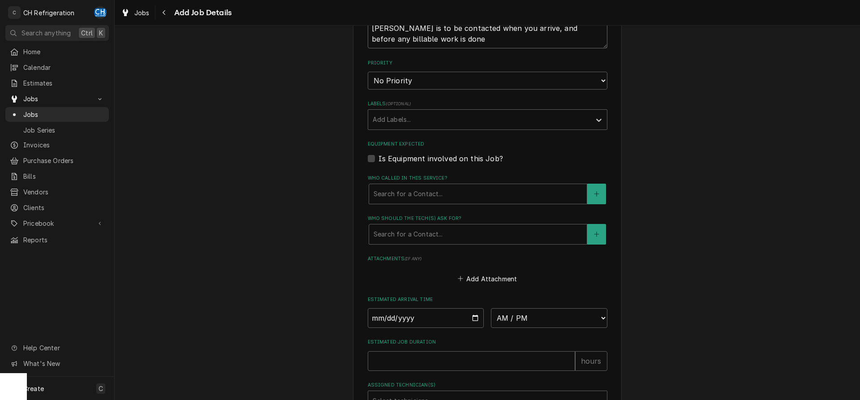
scroll to position [0, 0]
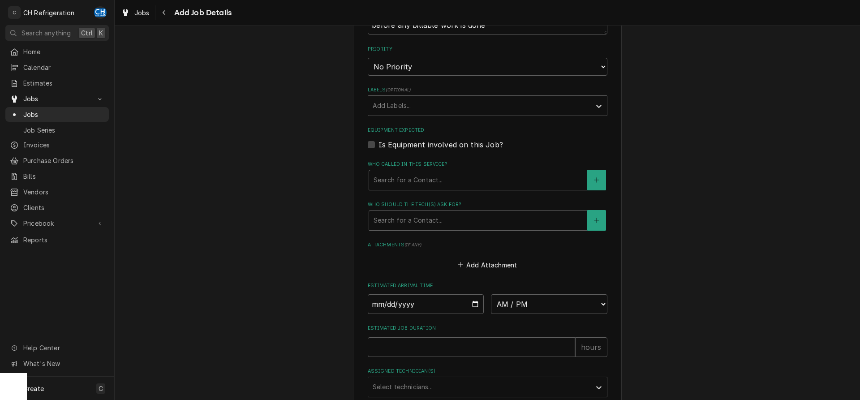
click at [491, 173] on div "Who called in this service?" at bounding box center [478, 180] width 209 height 16
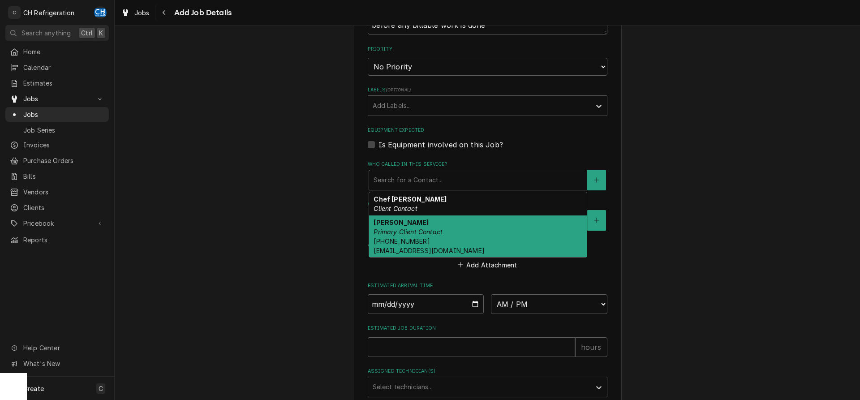
click at [462, 233] on div "Cristina Luna Primary Client Contact (562) 432-1440 admin@coalongbeach.org" at bounding box center [478, 237] width 218 height 42
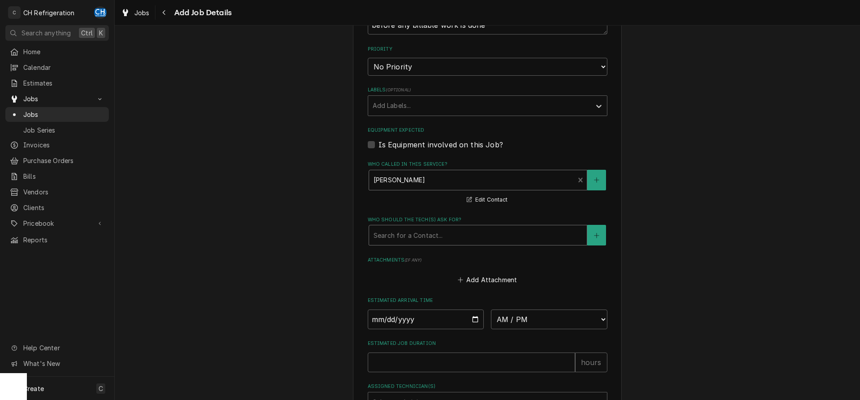
click at [462, 233] on div "Who should the tech(s) ask for?" at bounding box center [478, 235] width 209 height 16
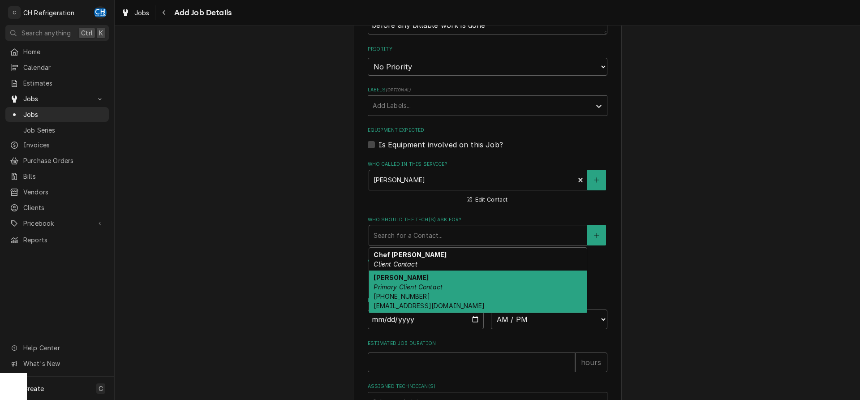
click at [459, 287] on div "Cristina Luna Primary Client Contact (562) 432-1440 admin@coalongbeach.org" at bounding box center [478, 292] width 218 height 42
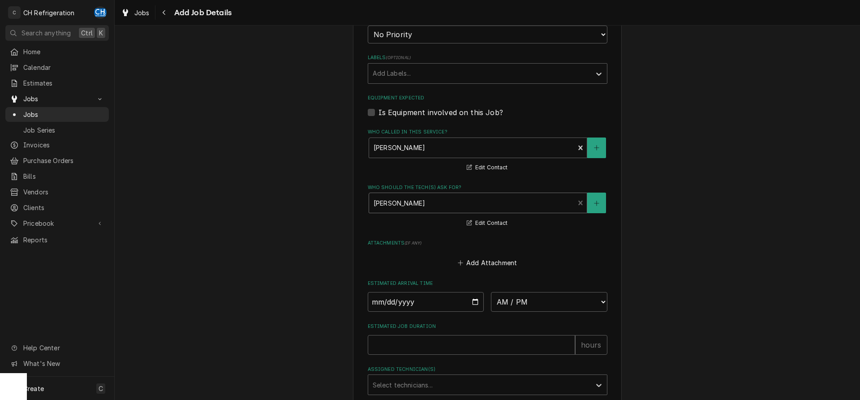
scroll to position [539, 0]
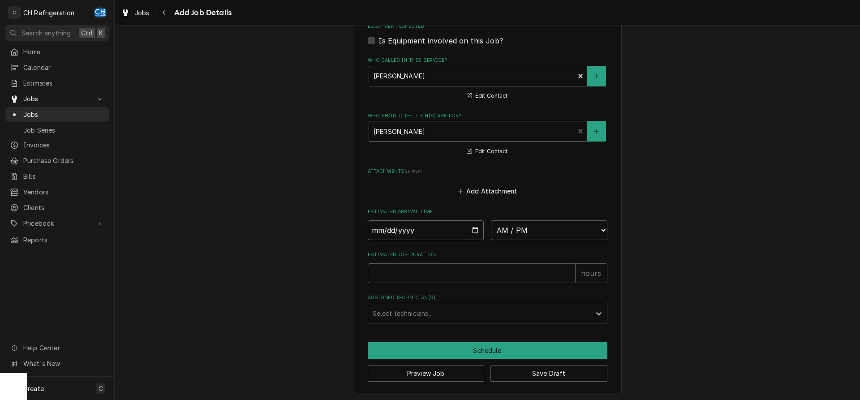
click at [475, 227] on input "Date" at bounding box center [426, 230] width 117 height 20
click at [491, 220] on select "AM / PM 6:00 AM 6:15 AM 6:30 AM 6:45 AM 7:00 AM 7:15 AM 7:30 AM 7:45 AM 8:00 AM…" at bounding box center [549, 230] width 117 height 20
click option "12:00 PM" at bounding box center [0, 0] width 0 height 0
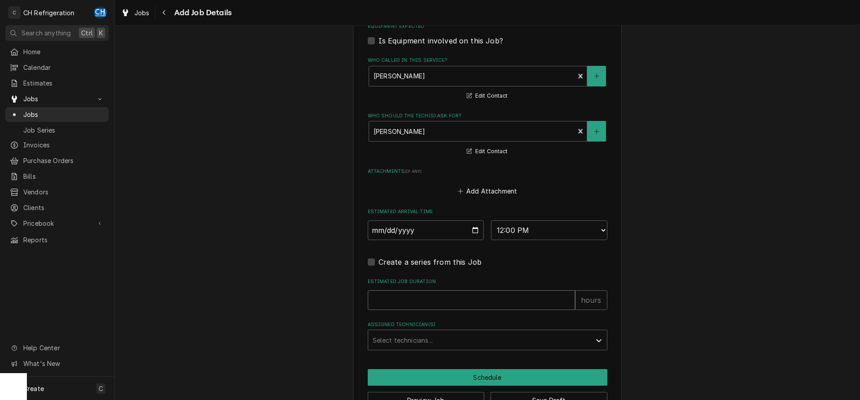
click at [452, 300] on input "Estimated Job Duration" at bounding box center [471, 300] width 207 height 20
click at [515, 330] on div "Select technicians..." at bounding box center [479, 340] width 223 height 20
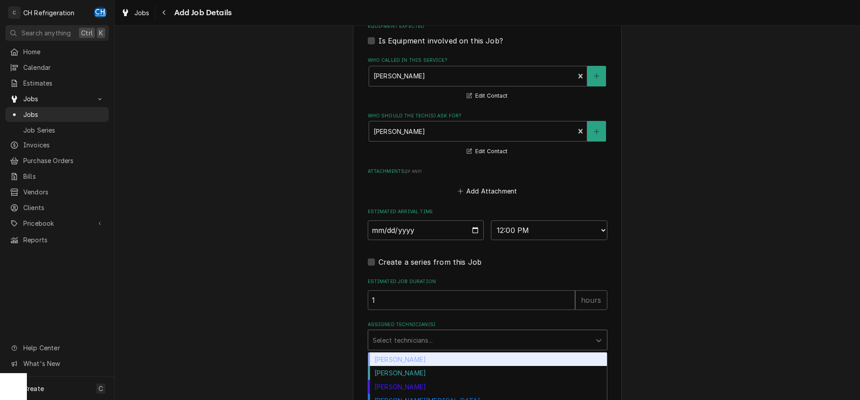
drag, startPoint x: 488, startPoint y: 359, endPoint x: 545, endPoint y: 364, distance: 57.1
click at [489, 358] on div "[PERSON_NAME]" at bounding box center [487, 360] width 239 height 14
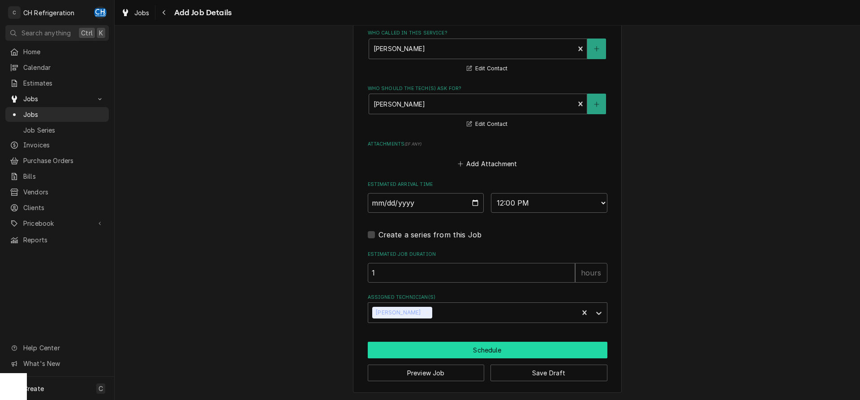
click at [485, 346] on button "Schedule" at bounding box center [488, 350] width 240 height 17
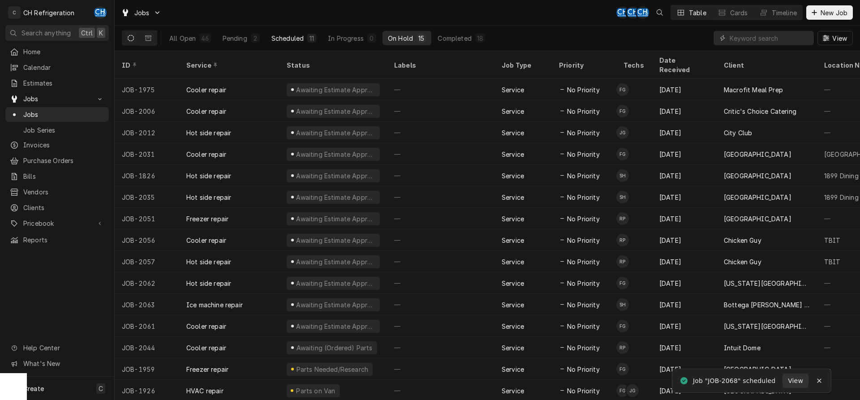
click at [290, 38] on div "Scheduled" at bounding box center [288, 38] width 32 height 9
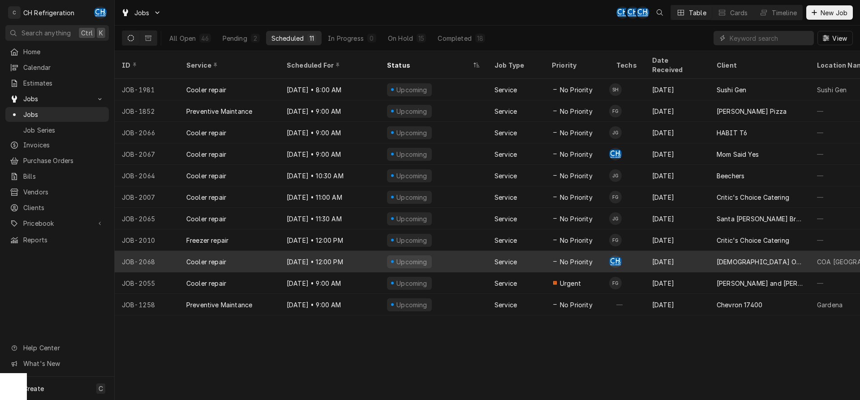
click at [500, 257] on div "Service" at bounding box center [506, 261] width 22 height 9
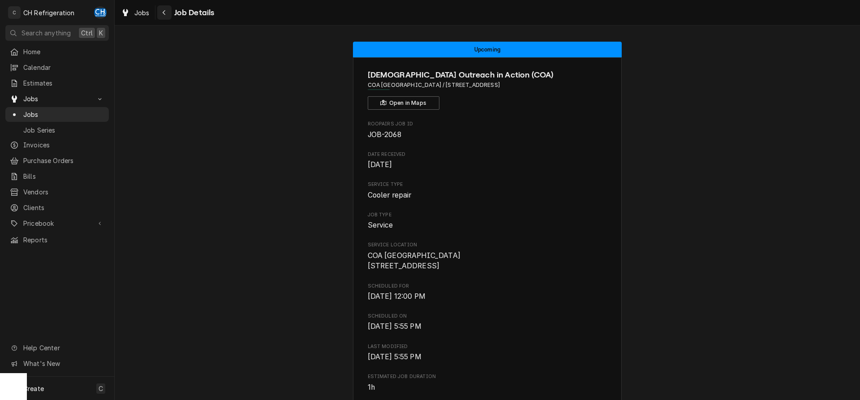
click at [168, 13] on div "Navigate back" at bounding box center [164, 12] width 9 height 9
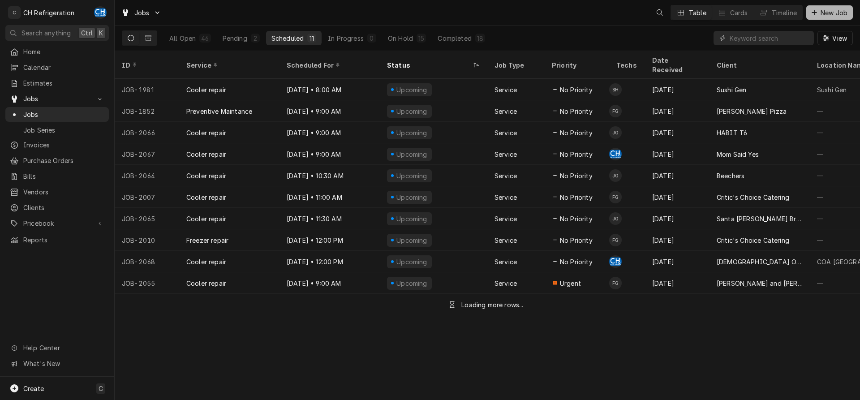
click at [823, 15] on span "New Job" at bounding box center [834, 12] width 30 height 9
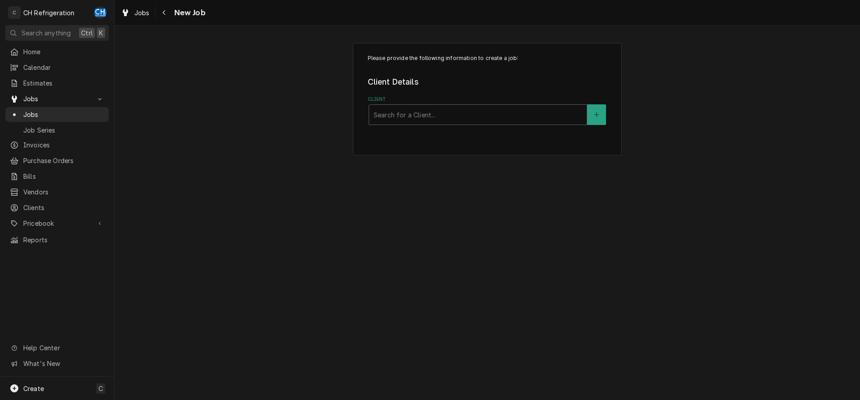
click at [413, 110] on div "Client" at bounding box center [478, 115] width 209 height 16
type input "coa"
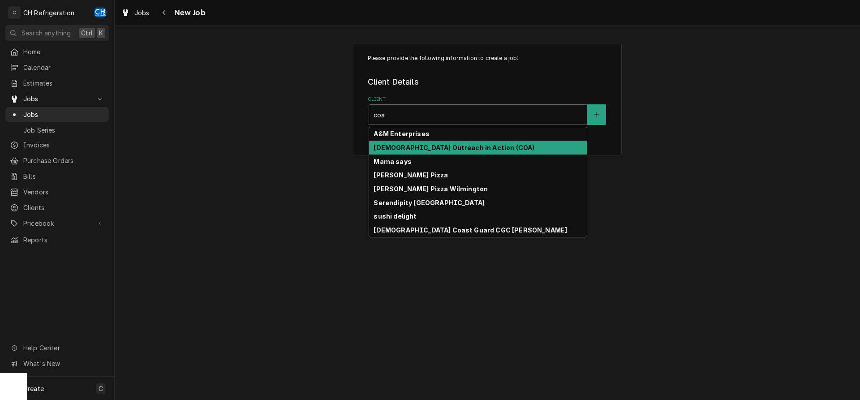
click at [448, 145] on strong "[DEMOGRAPHIC_DATA] Outreach in Action (COA)" at bounding box center [454, 148] width 161 height 8
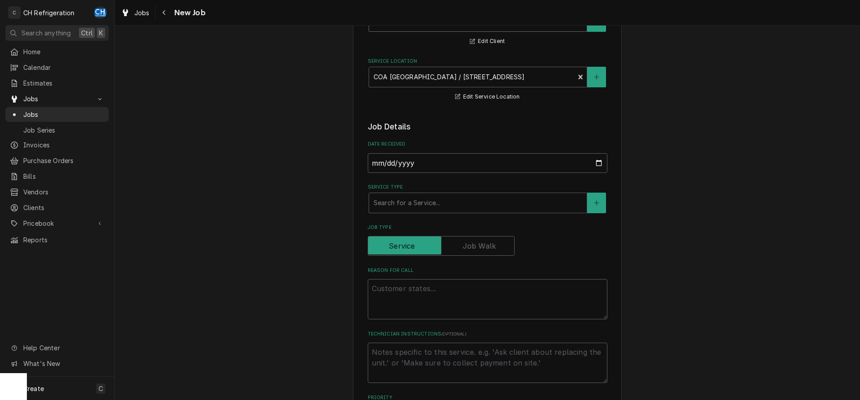
scroll to position [137, 0]
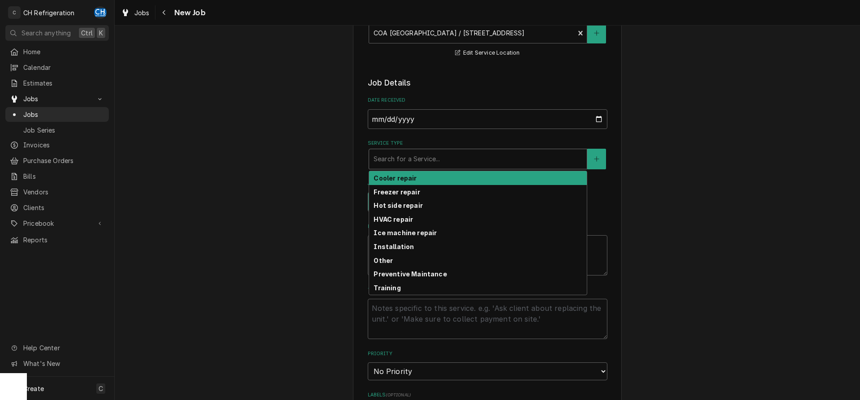
click at [503, 158] on div "Service Type" at bounding box center [478, 159] width 209 height 16
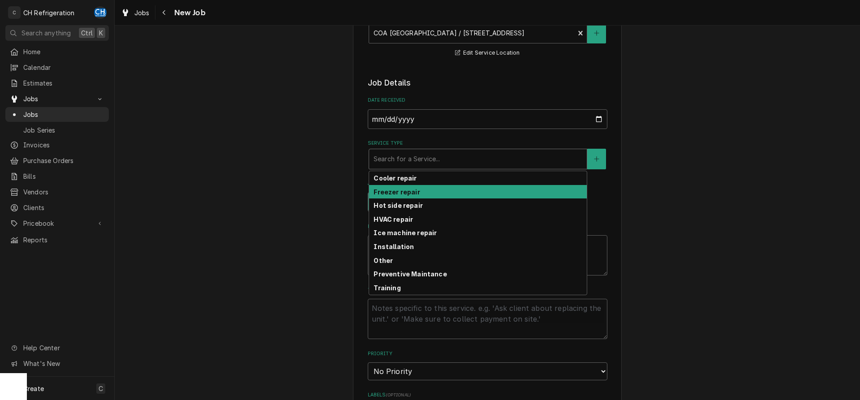
click at [497, 192] on div "Freezer repair" at bounding box center [478, 192] width 218 height 14
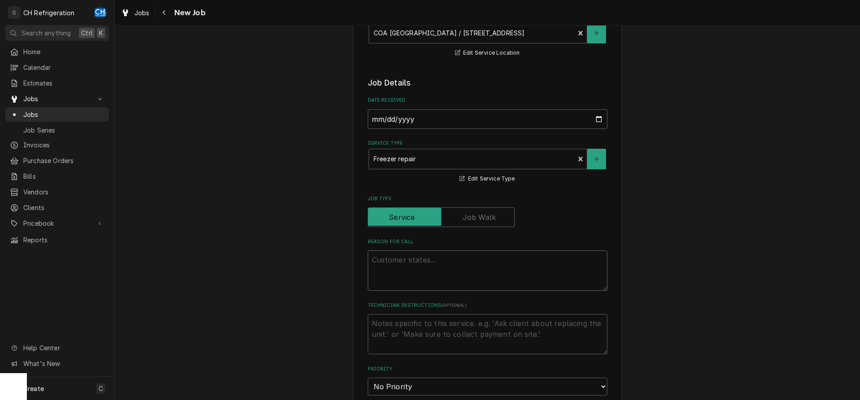
click at [475, 275] on textarea "Reason For Call" at bounding box center [488, 270] width 240 height 40
type textarea "x"
type textarea "n"
type textarea "x"
type textarea "no"
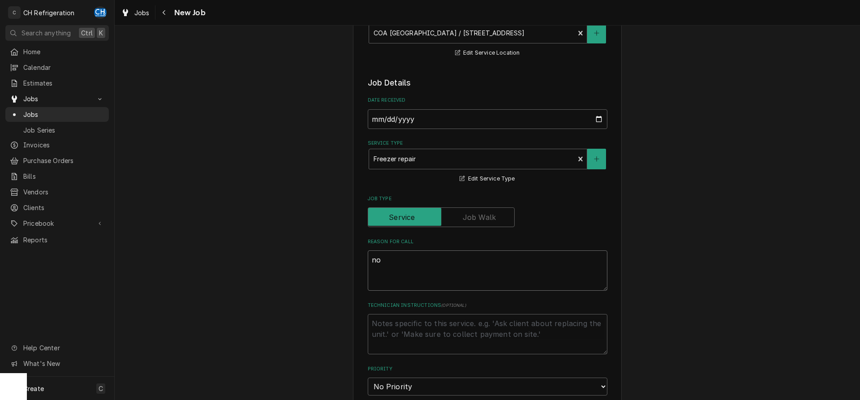
type textarea "x"
type textarea "not"
type textarea "x"
type textarea "not"
type textarea "x"
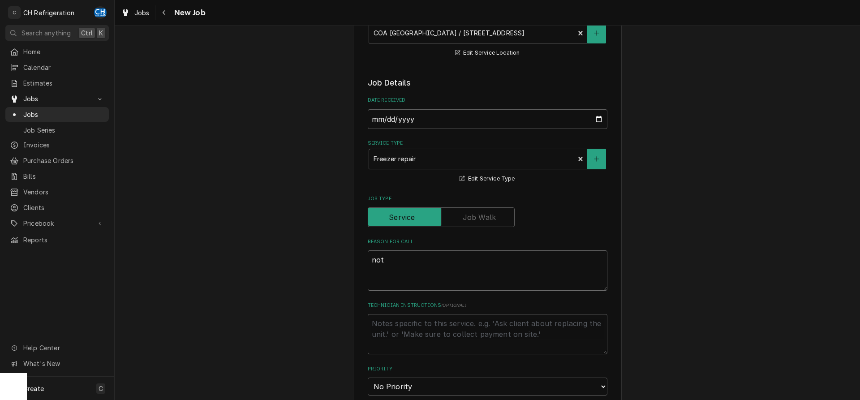
type textarea "not w"
type textarea "x"
type textarea "not wo"
type textarea "x"
type textarea "not wor"
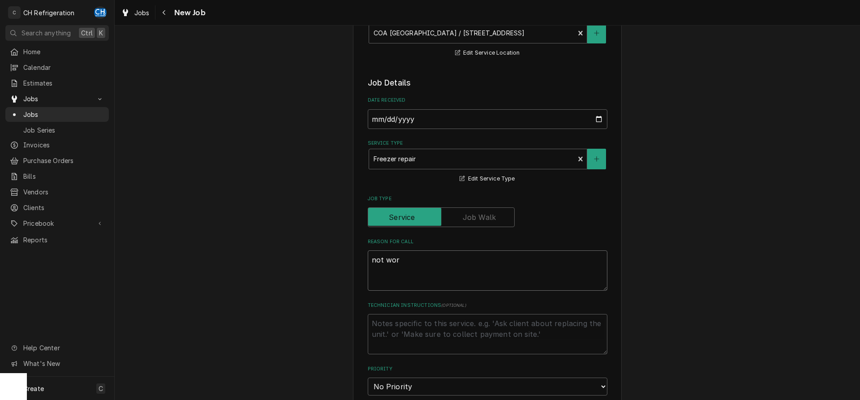
type textarea "x"
type textarea "not work"
type textarea "x"
type textarea "not worki"
type textarea "x"
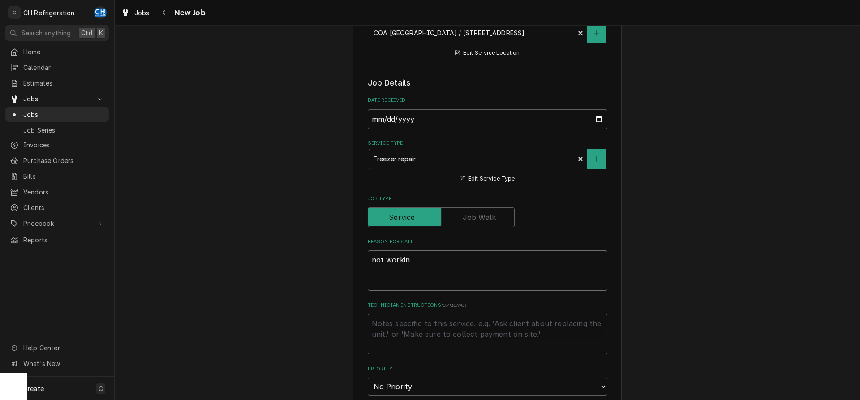
type textarea "not working"
type textarea "x"
type textarea "not working"
click at [481, 326] on textarea "Technician Instructions ( optional )" at bounding box center [488, 334] width 240 height 40
paste textarea "Chef [PERSON_NAME] will show you the equipment [PERSON_NAME] is to be contacted…"
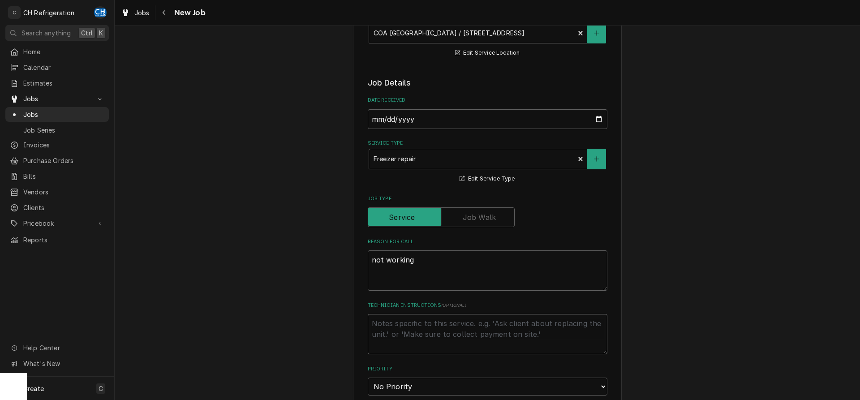
type textarea "x"
type textarea "Chef [PERSON_NAME] will show you the equipment [PERSON_NAME] is to be contacted…"
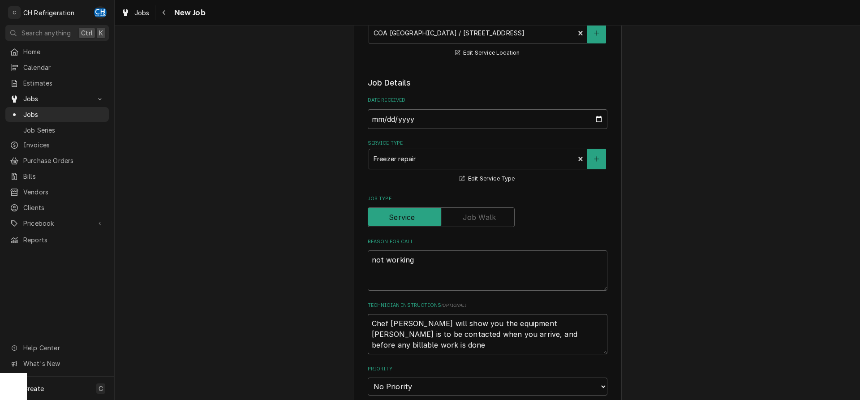
type textarea "x"
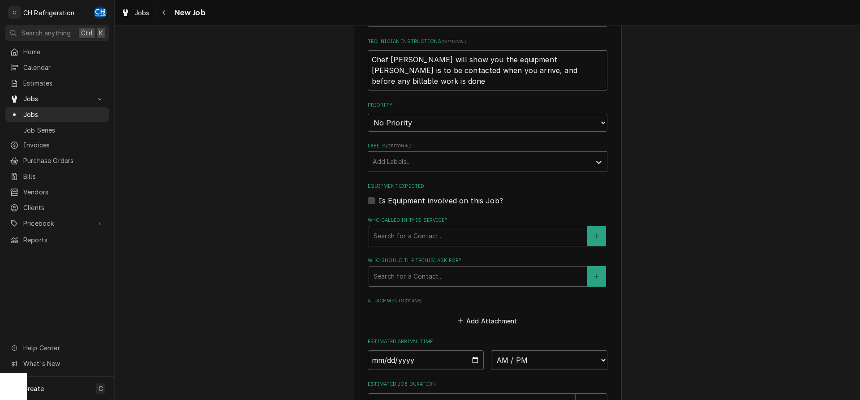
scroll to position [0, 0]
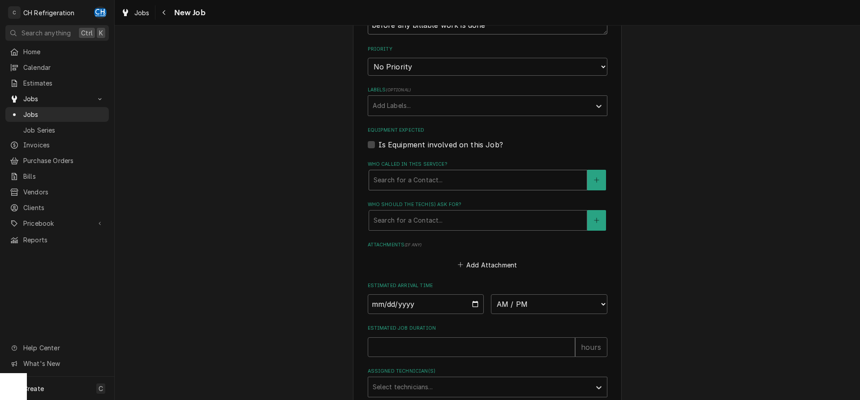
type textarea "Chef [PERSON_NAME] will show you the equipment [PERSON_NAME] is to be contacted…"
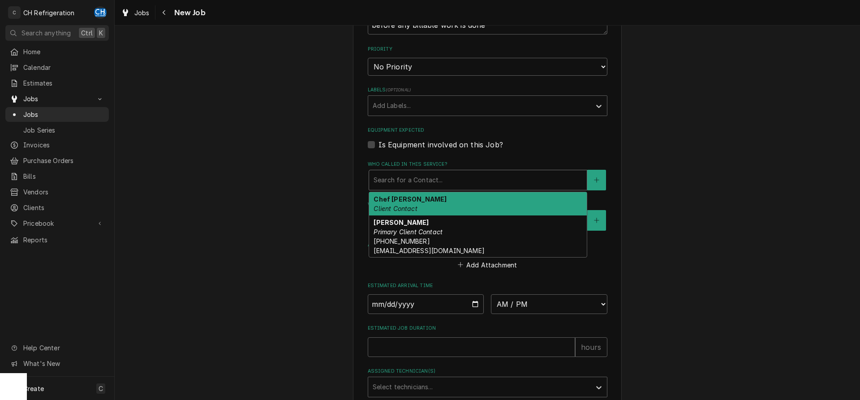
click at [434, 174] on div "Who called in this service?" at bounding box center [478, 180] width 209 height 16
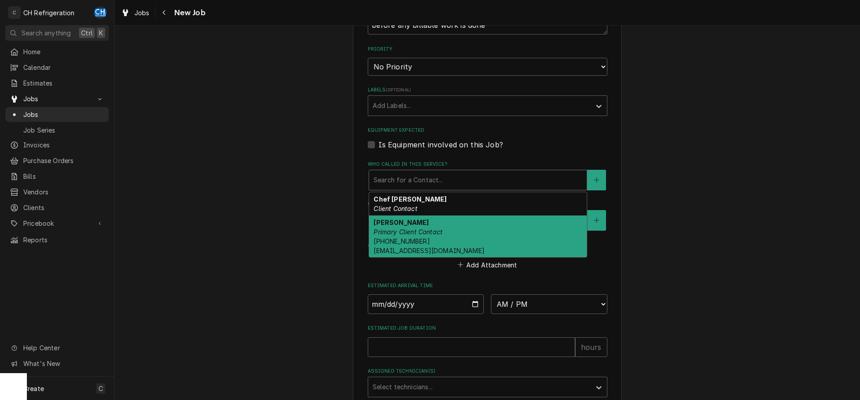
click at [435, 232] on em "Primary Client Contact" at bounding box center [408, 232] width 69 height 8
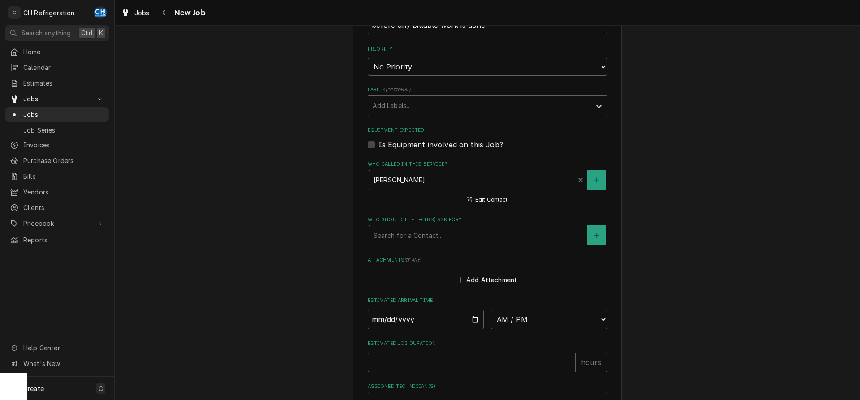
click at [435, 234] on div "Who should the tech(s) ask for?" at bounding box center [478, 235] width 209 height 16
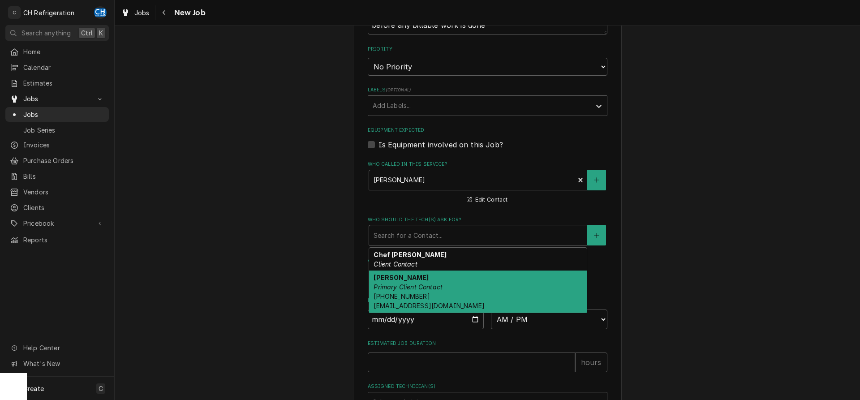
click at [438, 289] on em "Primary Client Contact" at bounding box center [408, 287] width 69 height 8
type textarea "x"
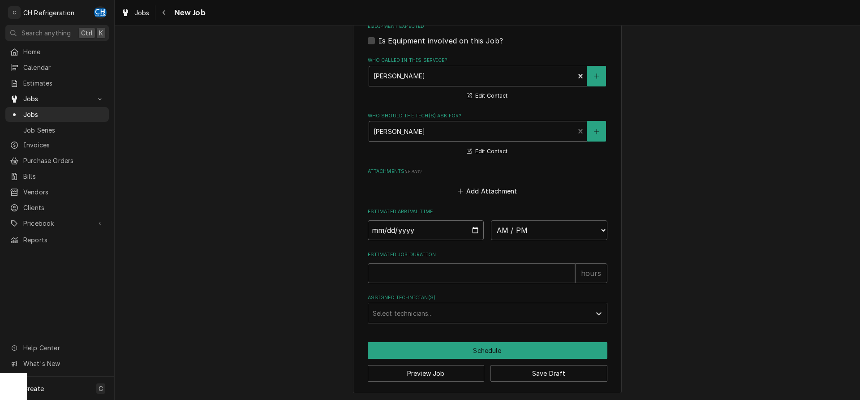
click at [472, 231] on input "Date" at bounding box center [426, 230] width 117 height 20
type input "[DATE]"
type textarea "x"
click at [491, 220] on select "AM / PM 6:00 AM 6:15 AM 6:30 AM 6:45 AM 7:00 AM 7:15 AM 7:30 AM 7:45 AM 8:00 AM…" at bounding box center [549, 230] width 117 height 20
select select "12:00:00"
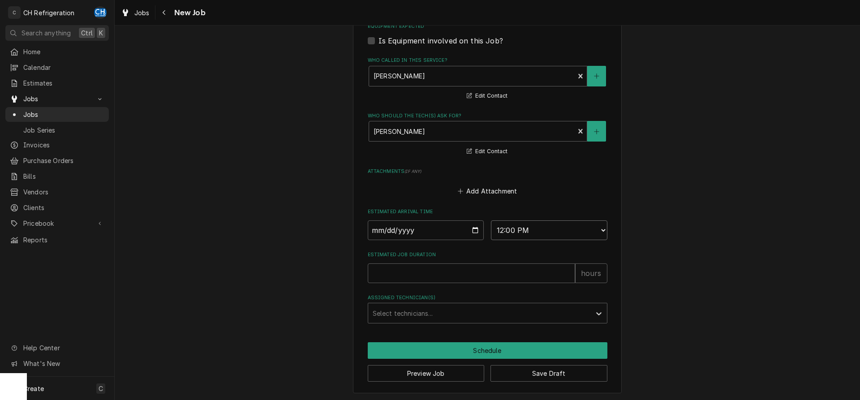
click option "12:00 PM" at bounding box center [0, 0] width 0 height 0
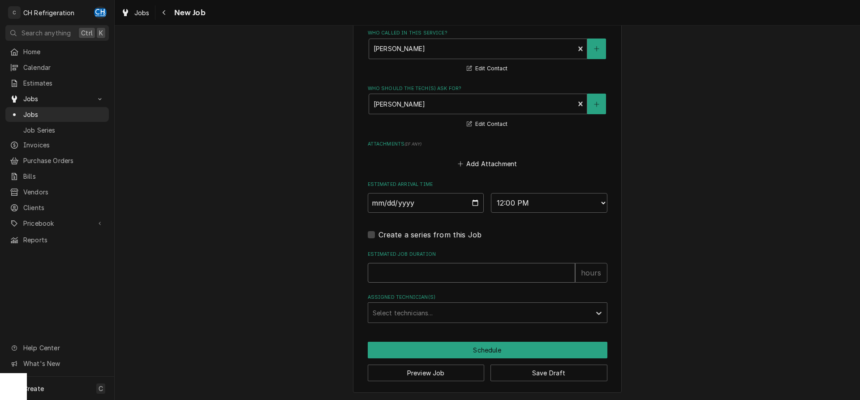
click at [486, 273] on input "Estimated Job Duration" at bounding box center [471, 273] width 207 height 20
type textarea "x"
type input "1"
type textarea "x"
type input "1"
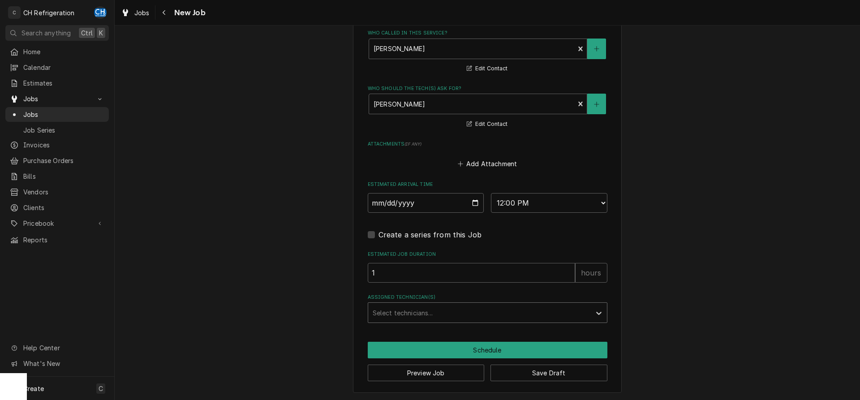
click at [557, 312] on div "Assigned Technician(s)" at bounding box center [480, 313] width 214 height 16
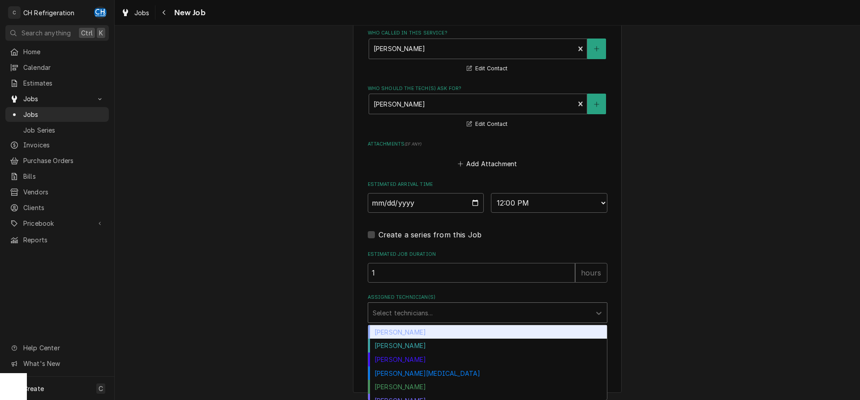
click at [469, 332] on div "[PERSON_NAME]" at bounding box center [487, 332] width 239 height 14
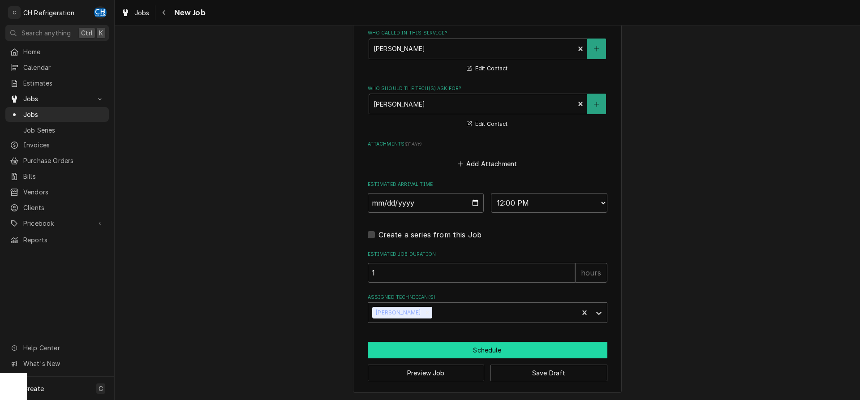
click at [498, 349] on button "Schedule" at bounding box center [488, 350] width 240 height 17
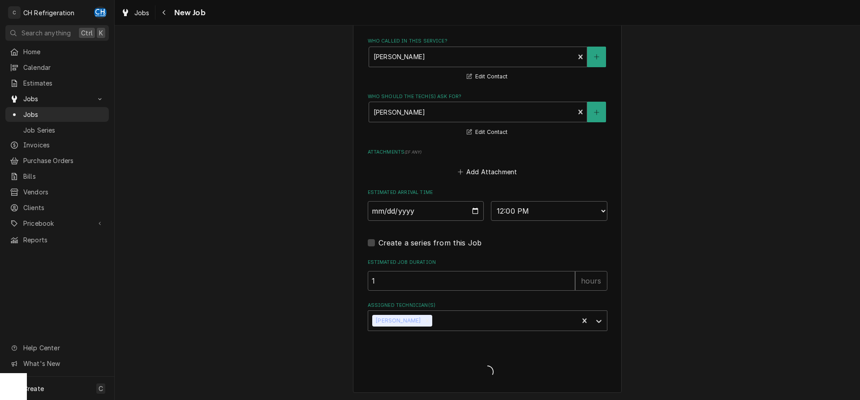
type textarea "x"
